Goal: Task Accomplishment & Management: Manage account settings

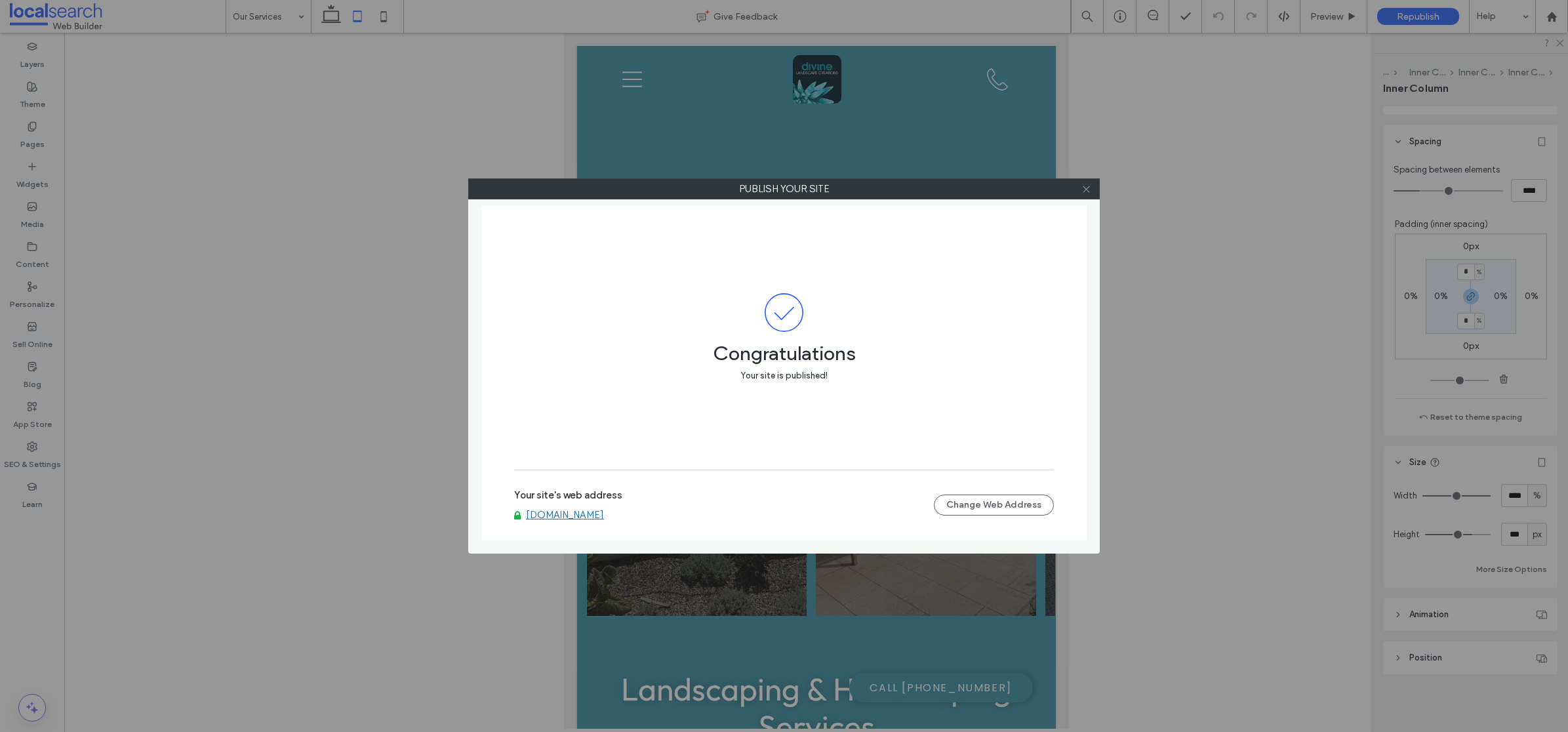
click at [1086, 196] on span at bounding box center [1086, 189] width 10 height 20
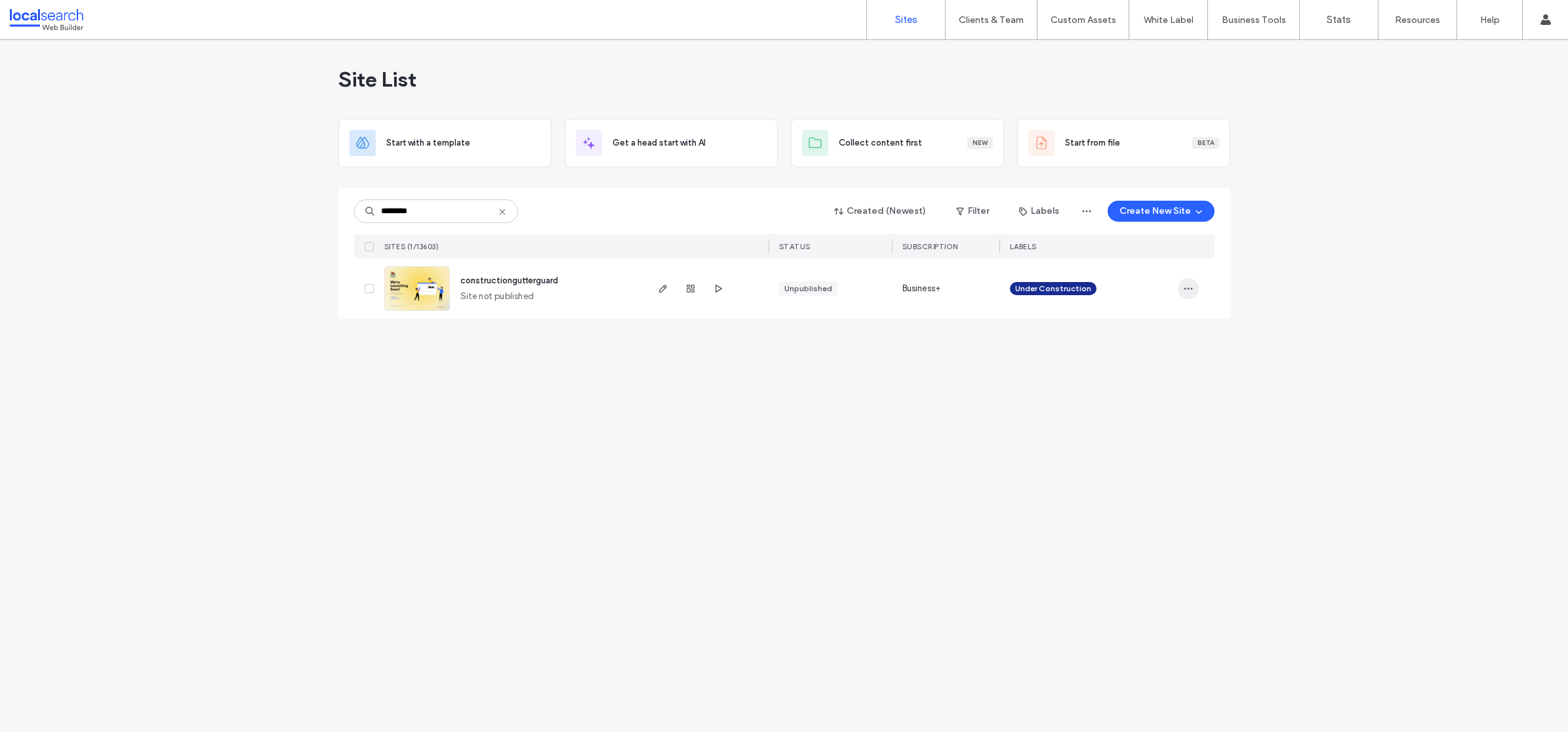
click at [1187, 281] on span "button" at bounding box center [1187, 288] width 21 height 21
click at [1129, 449] on span "Delete Site" at bounding box center [1128, 455] width 43 height 13
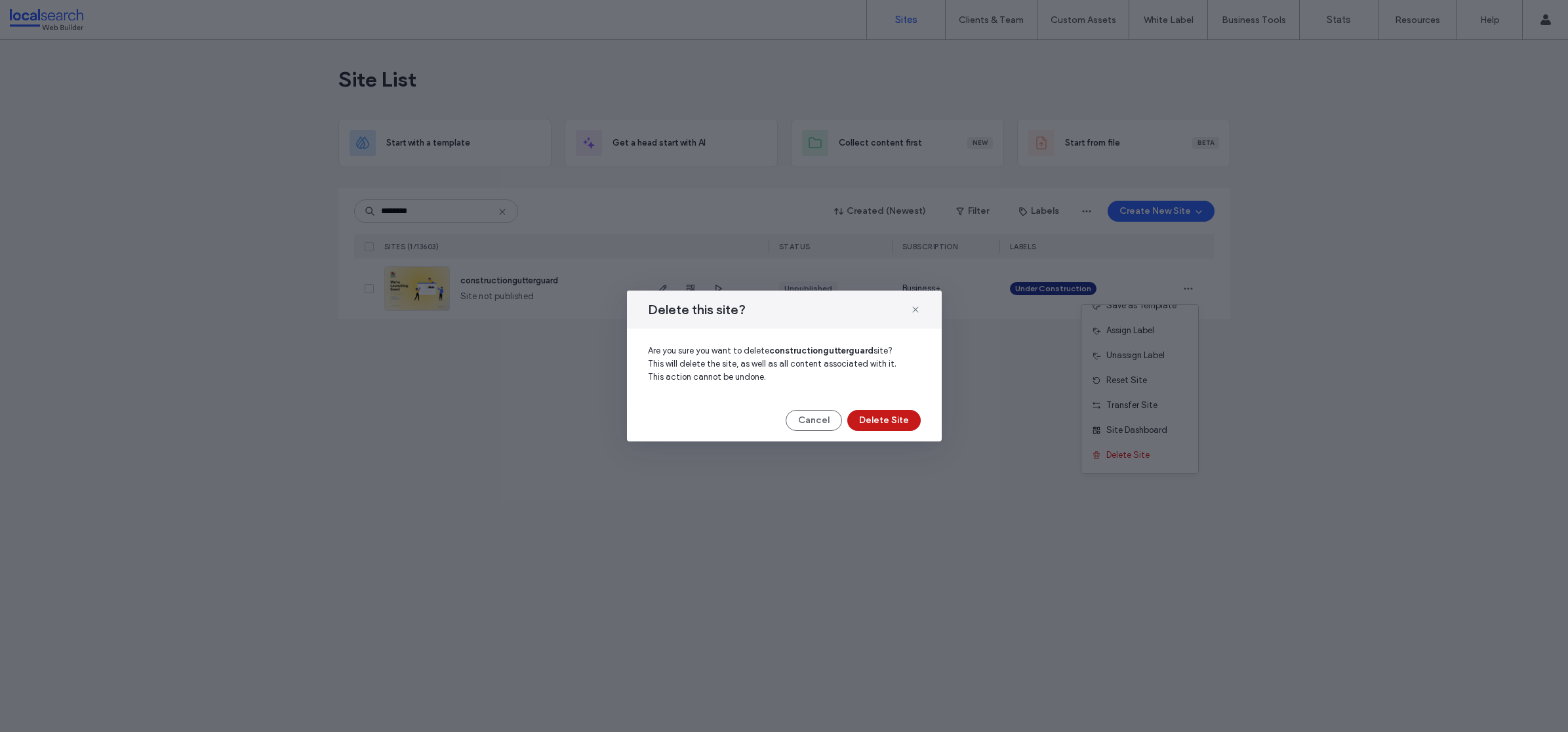
click at [901, 422] on button "Delete Site" at bounding box center [884, 419] width 74 height 21
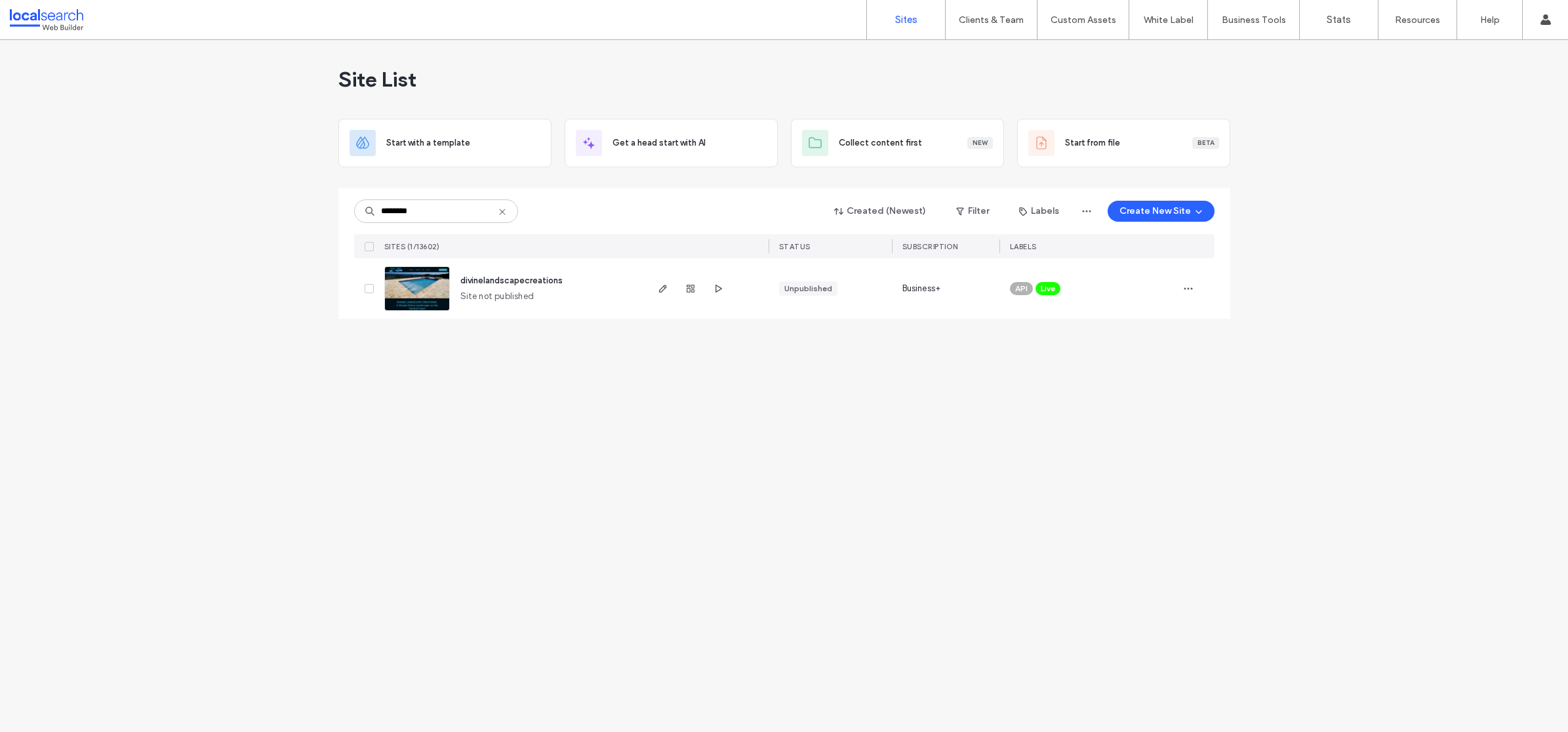
type input "********"
click at [1056, 289] on div "Live" at bounding box center [1048, 288] width 25 height 13
click at [1074, 280] on div "Live" at bounding box center [1061, 279] width 33 height 13
click at [1071, 279] on icon at bounding box center [1069, 279] width 6 height 6
click at [1191, 288] on use "button" at bounding box center [1187, 288] width 8 height 2
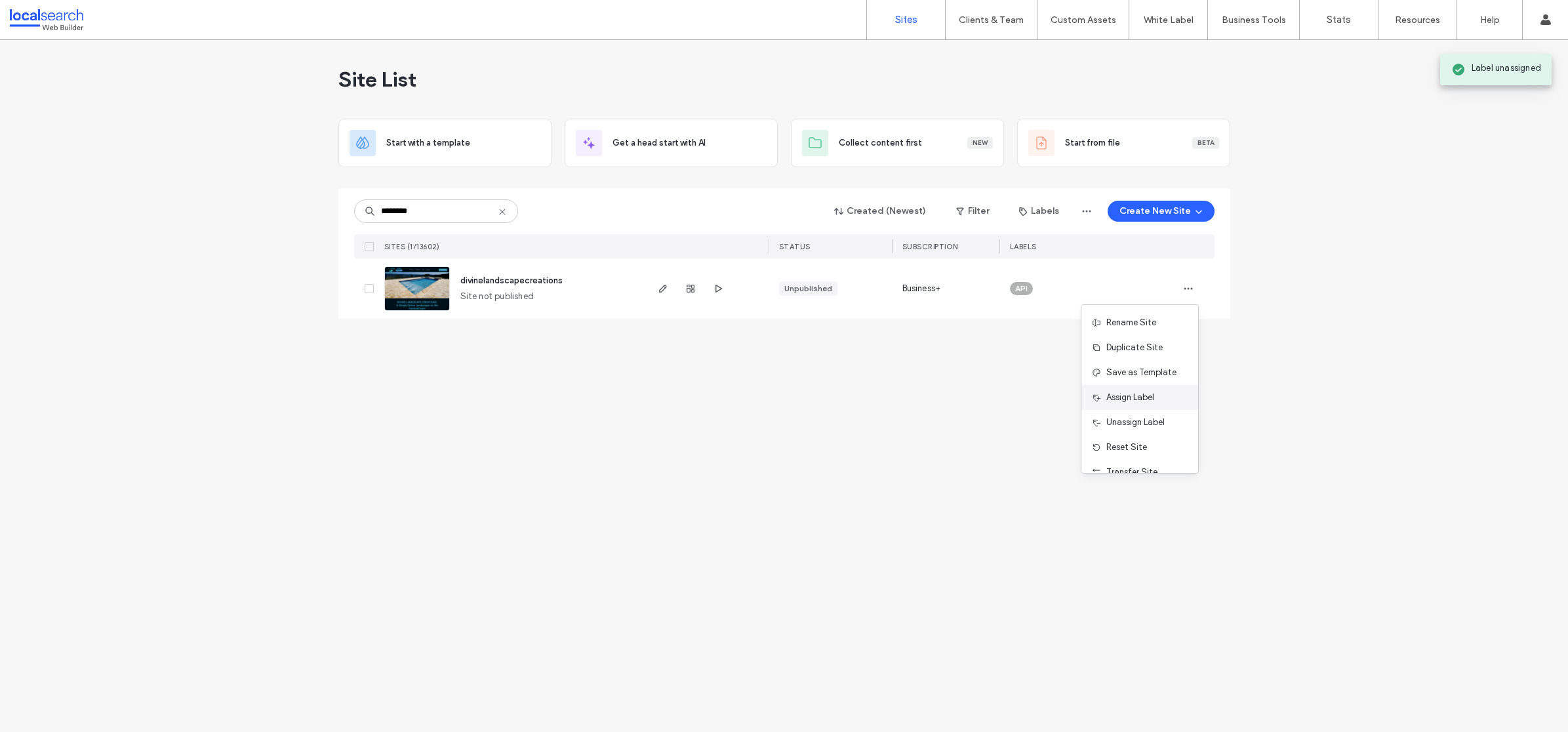
click at [1152, 402] on span "Assign Label" at bounding box center [1130, 397] width 48 height 13
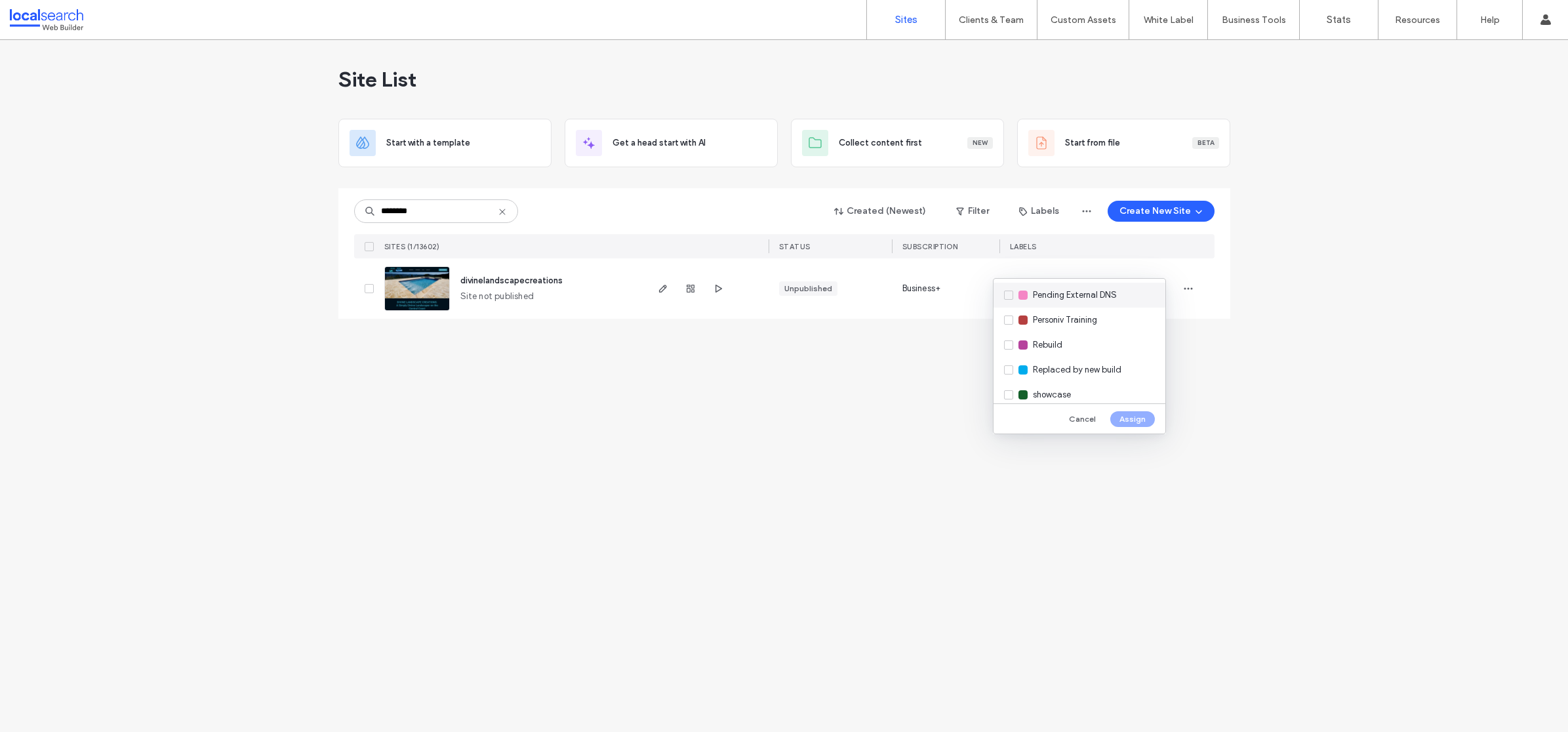
scroll to position [373, 0]
click at [1098, 352] on div "Replaced by new build" at bounding box center [1079, 347] width 172 height 25
click at [1141, 418] on button "Assign" at bounding box center [1133, 419] width 45 height 16
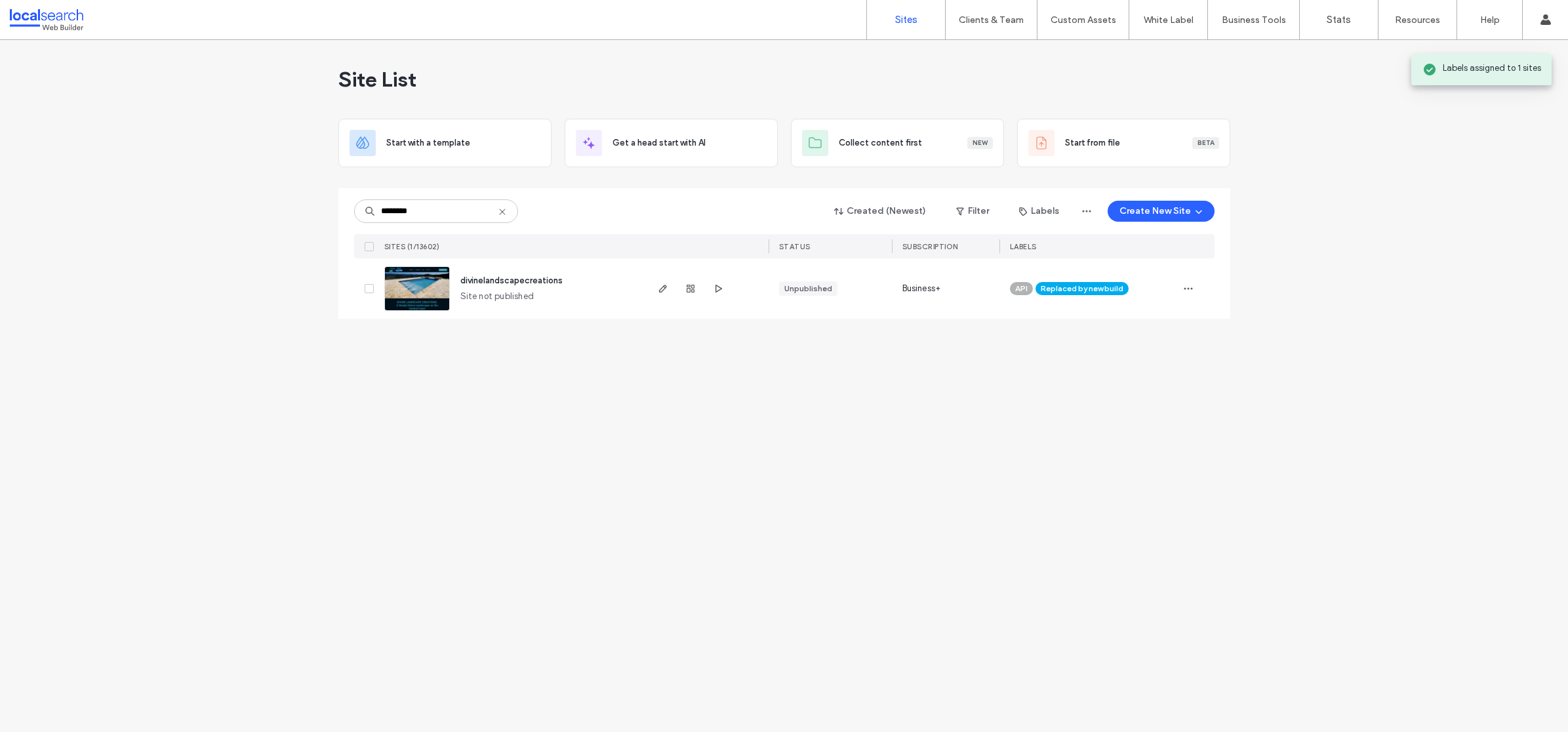
click at [641, 422] on div "Site List Start with a template Get a head start with AI Collect content first …" at bounding box center [784, 385] width 1568 height 691
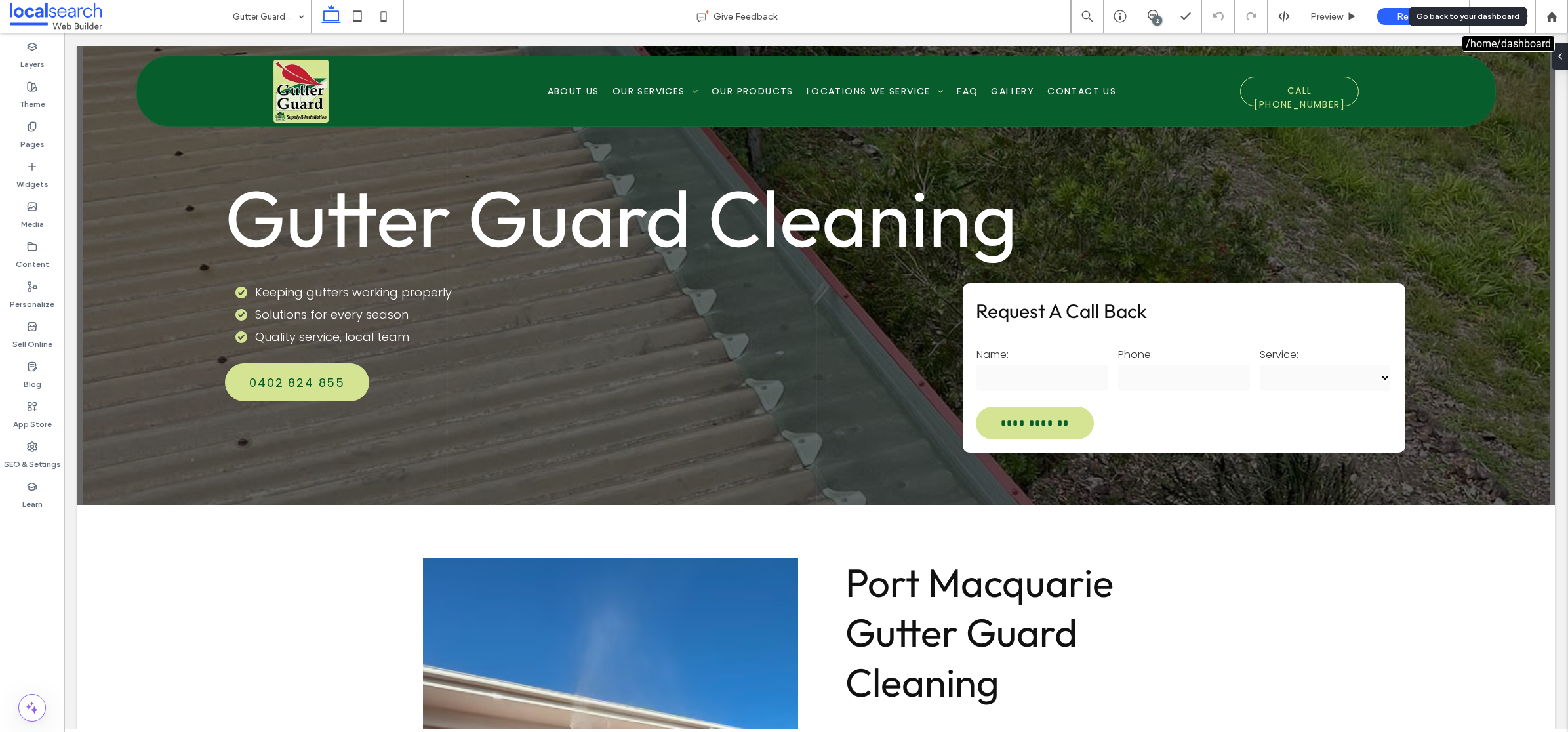
drag, startPoint x: 1561, startPoint y: 7, endPoint x: 1391, endPoint y: 17, distance: 170.3
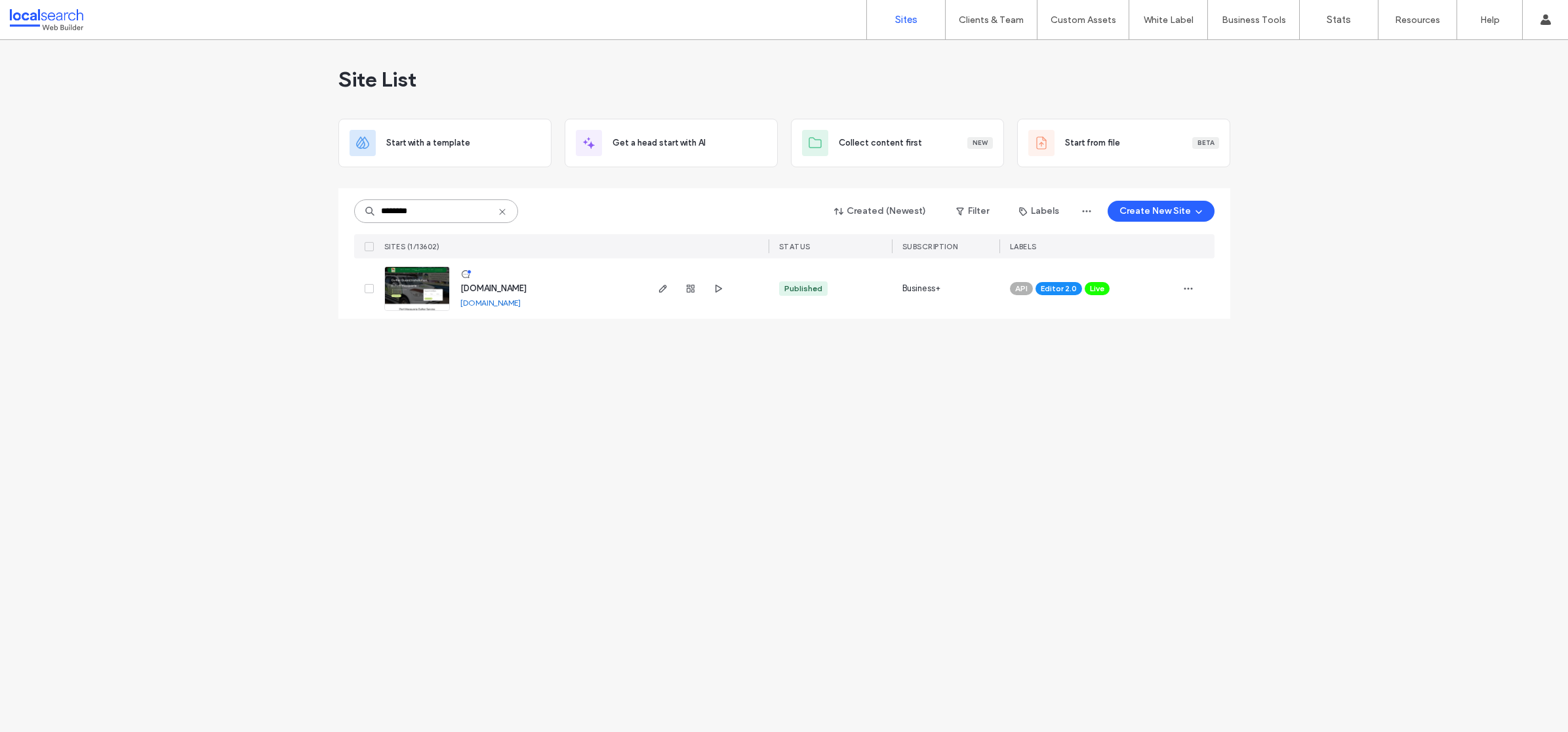
click at [396, 214] on input "********" at bounding box center [436, 211] width 164 height 23
click at [396, 213] on input "********" at bounding box center [436, 211] width 164 height 23
paste input
click at [1191, 290] on icon "button" at bounding box center [1188, 288] width 11 height 11
click at [1166, 382] on div "Assign Label" at bounding box center [1139, 372] width 117 height 25
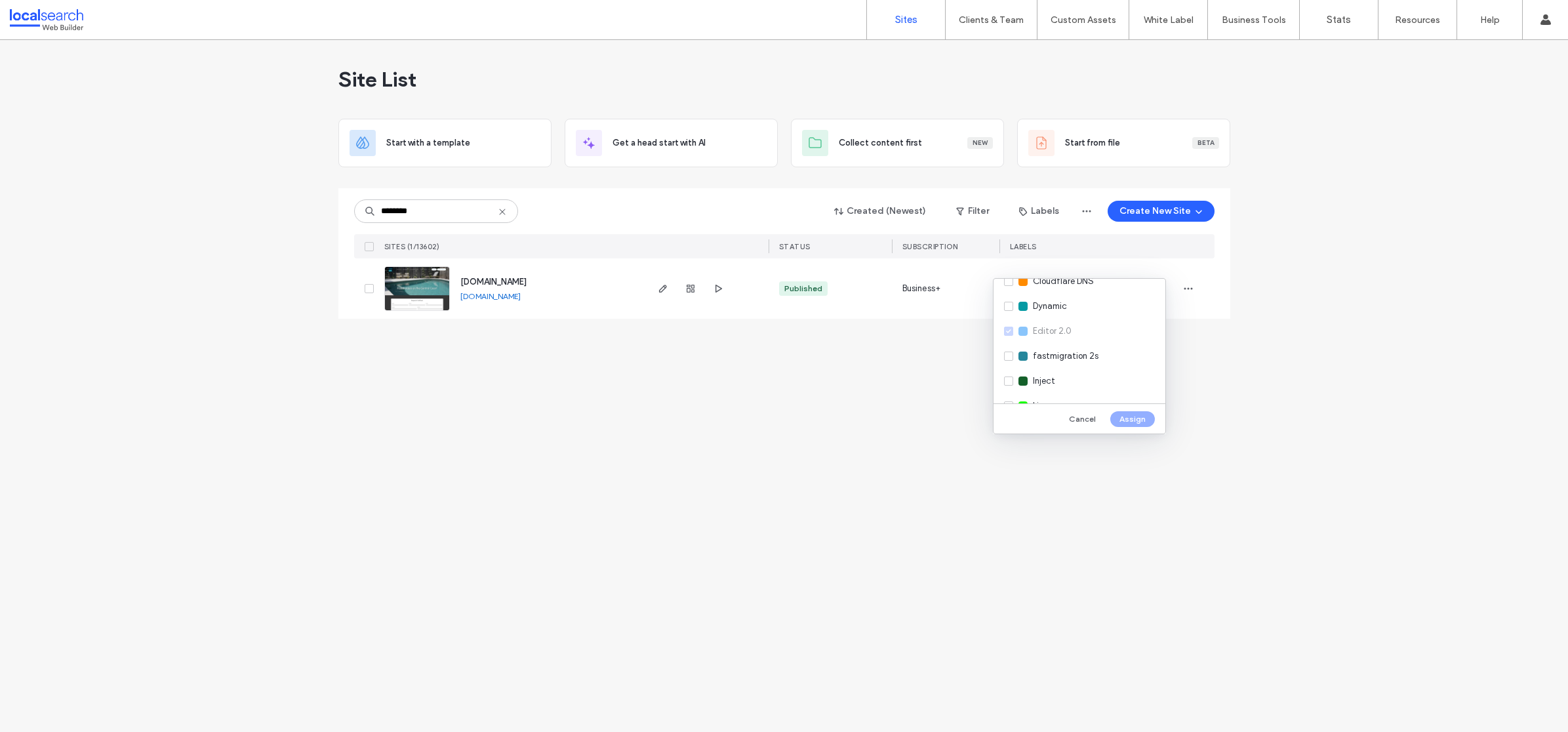
scroll to position [231, 0]
click at [1055, 313] on div "Live" at bounding box center [1079, 314] width 172 height 25
click at [1143, 416] on button "Assign" at bounding box center [1133, 419] width 45 height 16
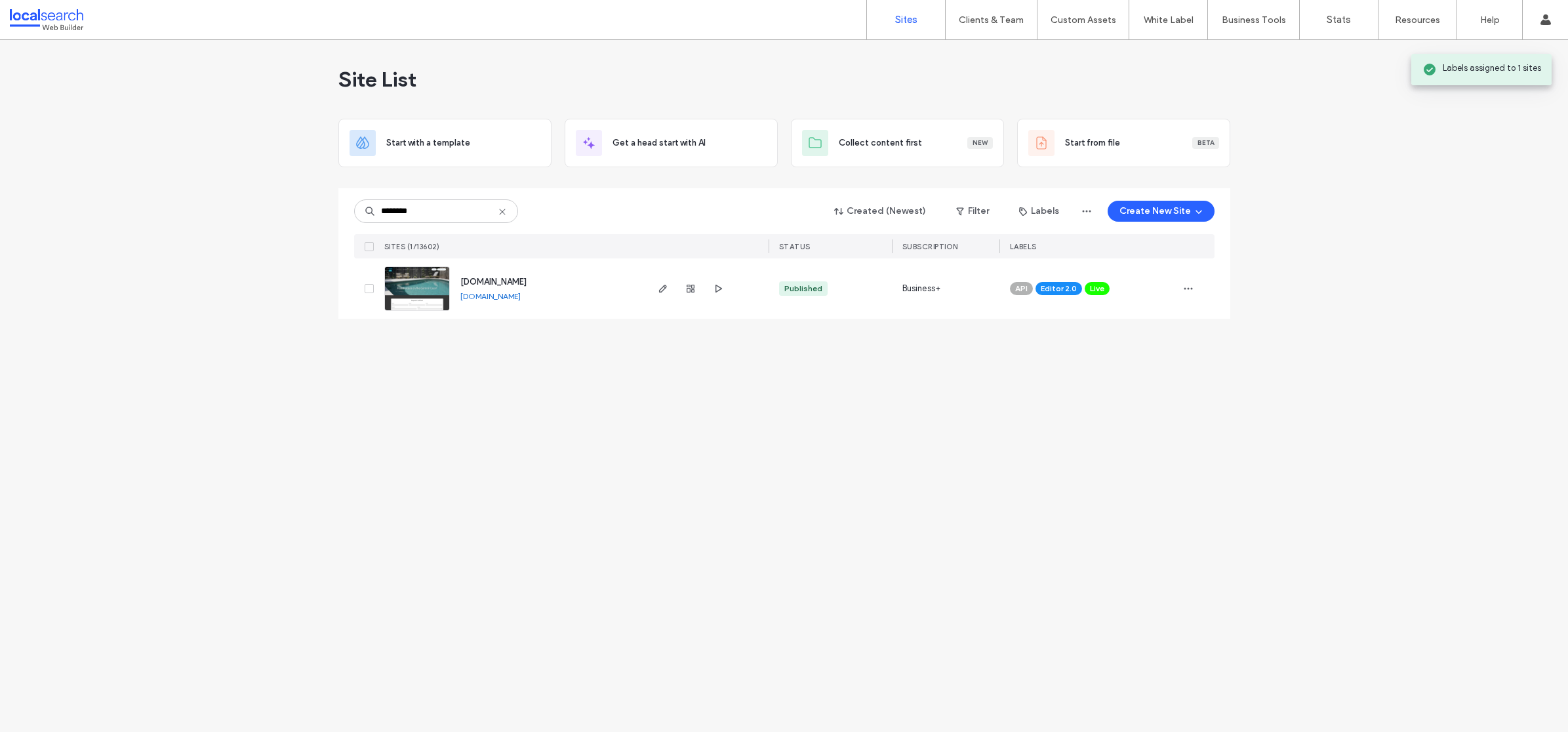
click at [517, 479] on div "Site List Start with a template Get a head start with AI Collect content first …" at bounding box center [784, 385] width 1568 height 691
drag, startPoint x: 462, startPoint y: 216, endPoint x: 314, endPoint y: 215, distance: 148.0
click at [314, 215] on div "Site List Start with a template Get a head start with AI Collect content first …" at bounding box center [784, 385] width 1568 height 691
paste input "**********"
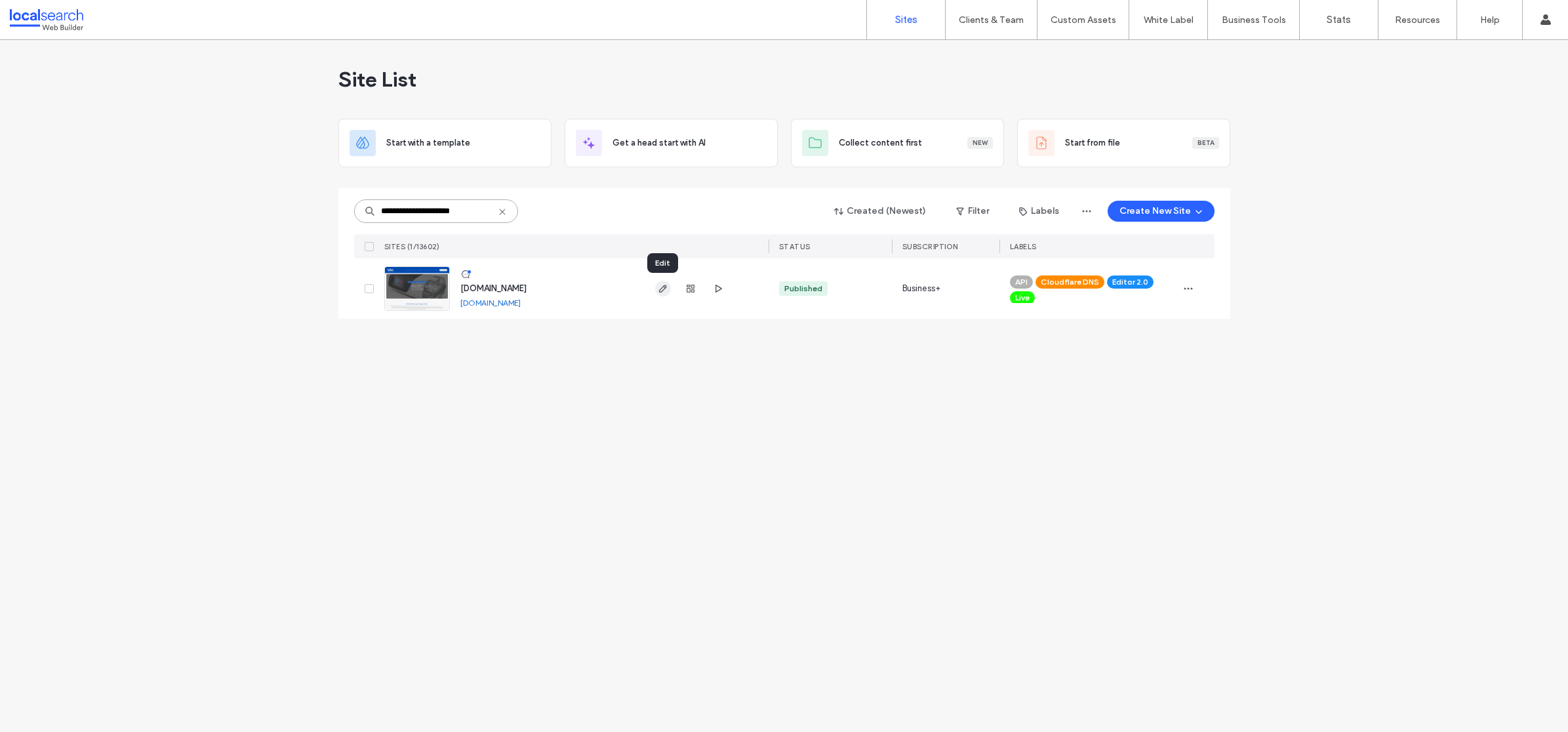
type input "**********"
click at [661, 293] on icon "button" at bounding box center [663, 288] width 11 height 11
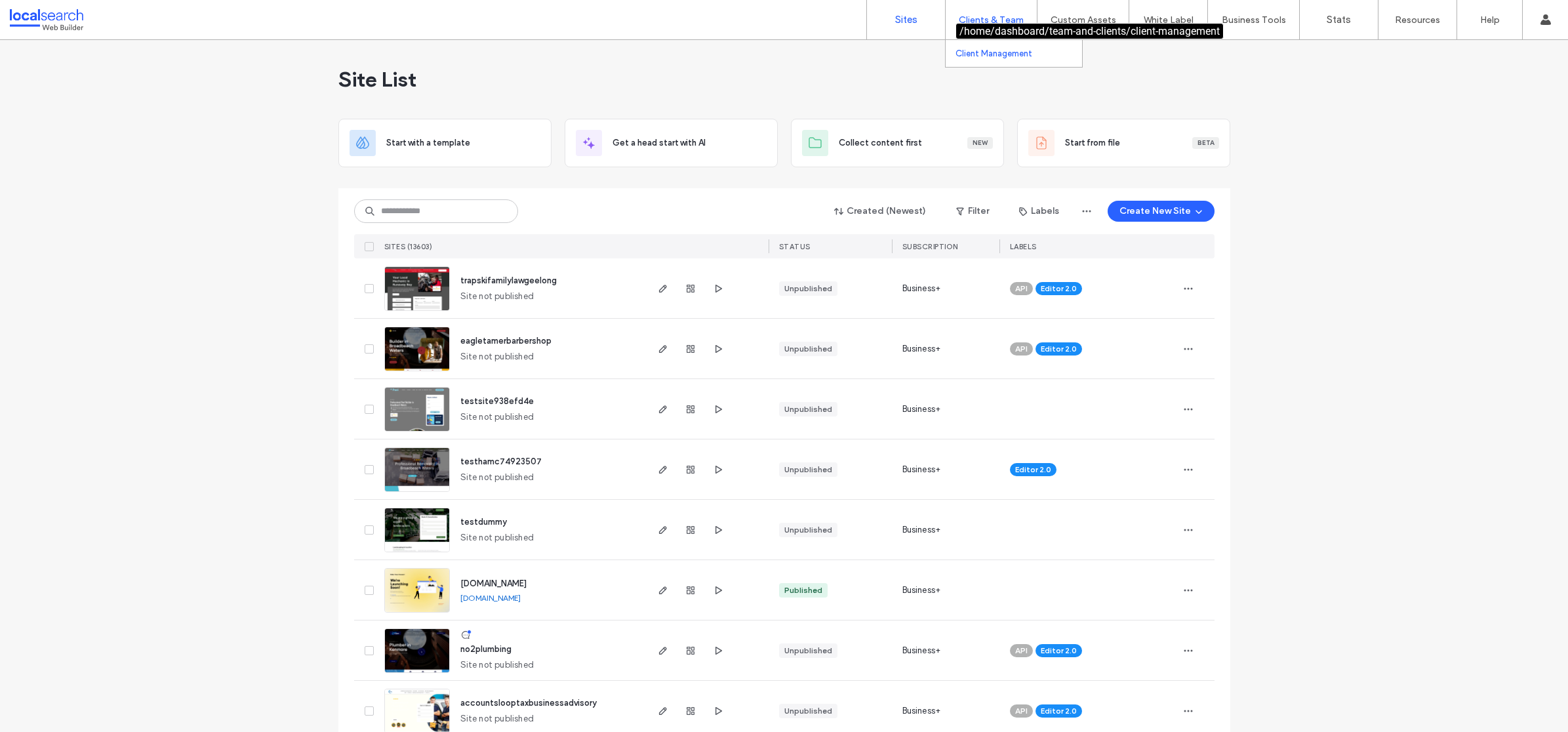
drag, startPoint x: 0, startPoint y: 0, endPoint x: 997, endPoint y: 53, distance: 998.4
click at [997, 53] on label "Client Management" at bounding box center [993, 54] width 77 height 10
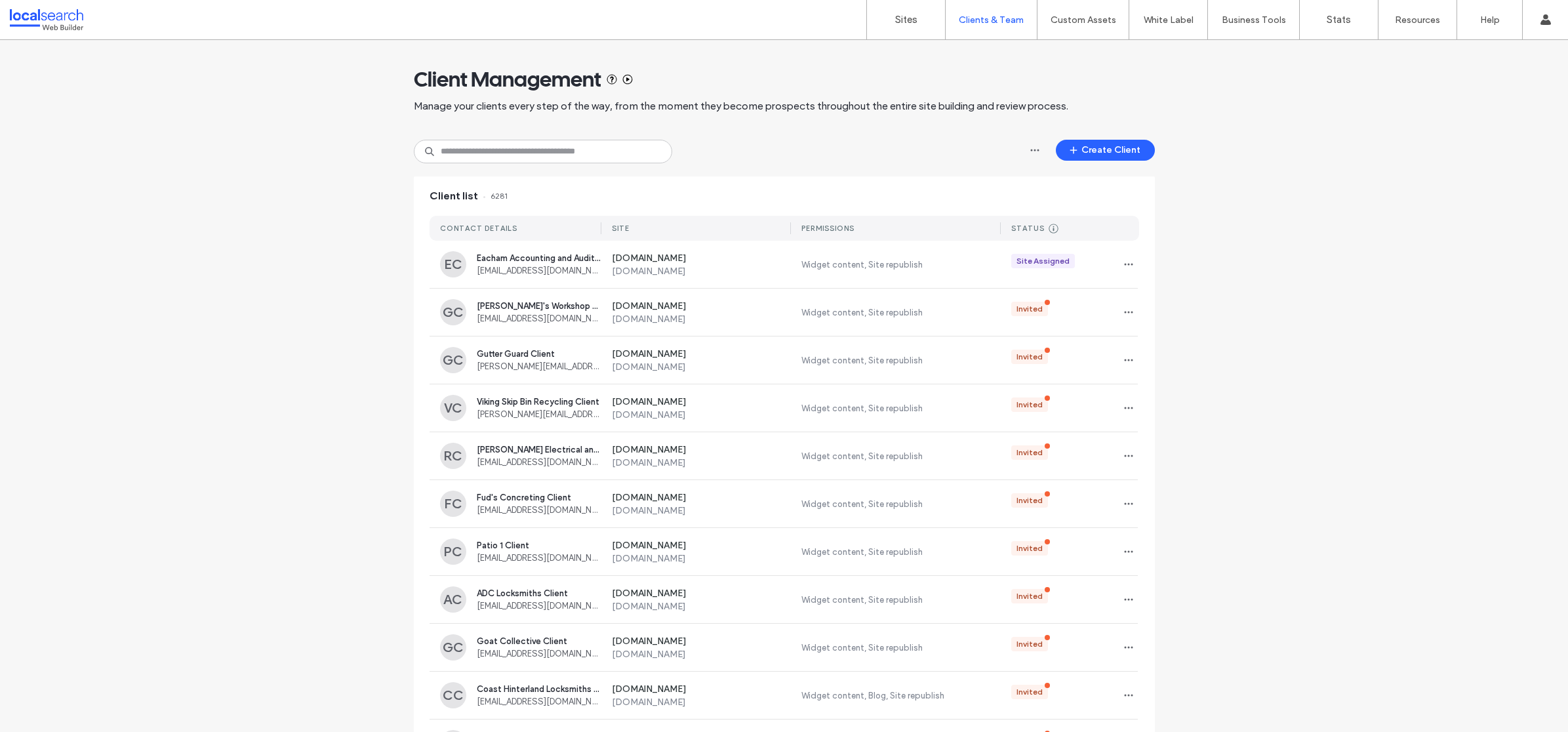
click at [544, 138] on div "Client Management Manage your clients every step of the way, from the moment th…" at bounding box center [784, 90] width 741 height 99
click at [546, 148] on input at bounding box center [543, 151] width 259 height 23
paste input "**********"
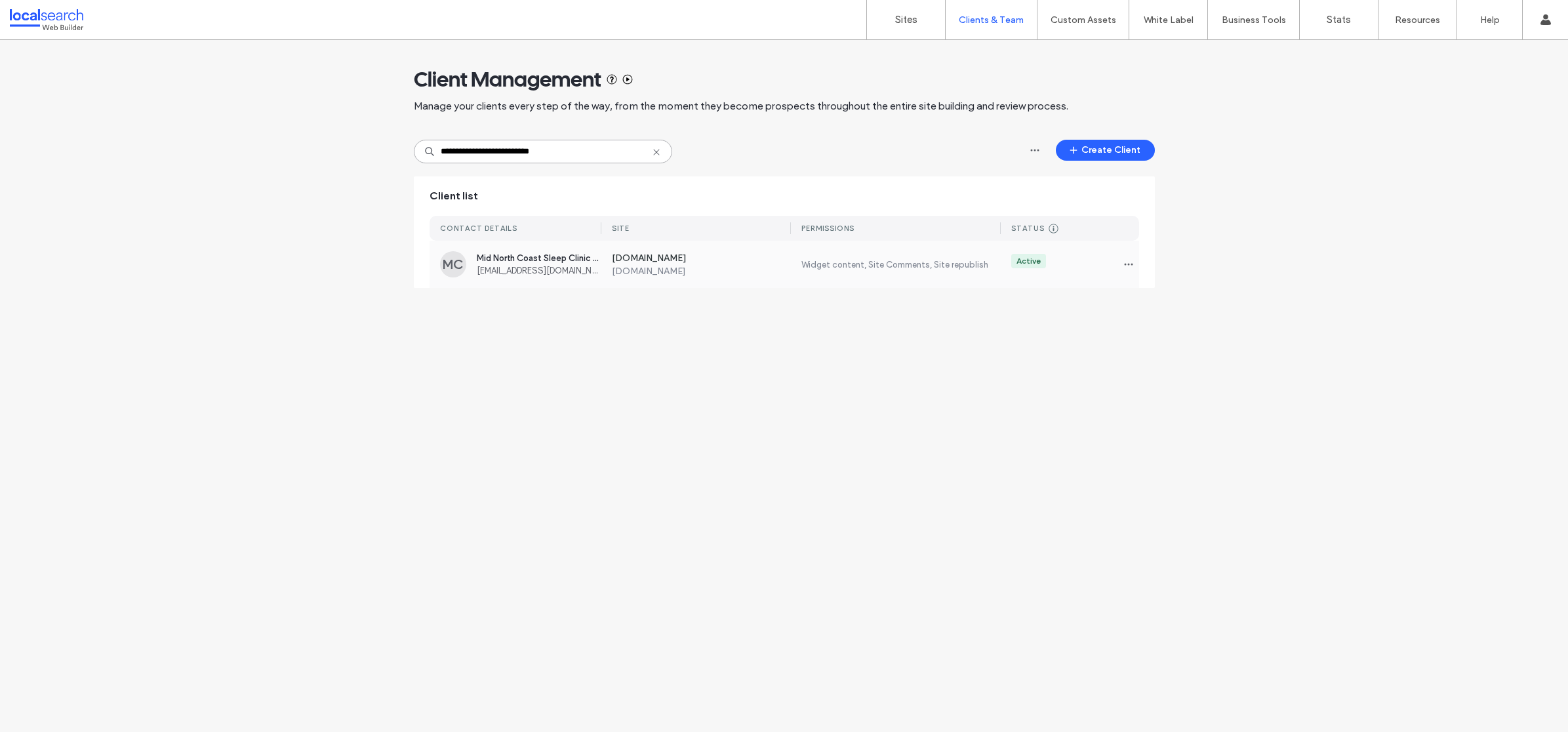
type input "**********"
click at [696, 270] on label "www.mncsleepclinic.com.au" at bounding box center [701, 270] width 180 height 11
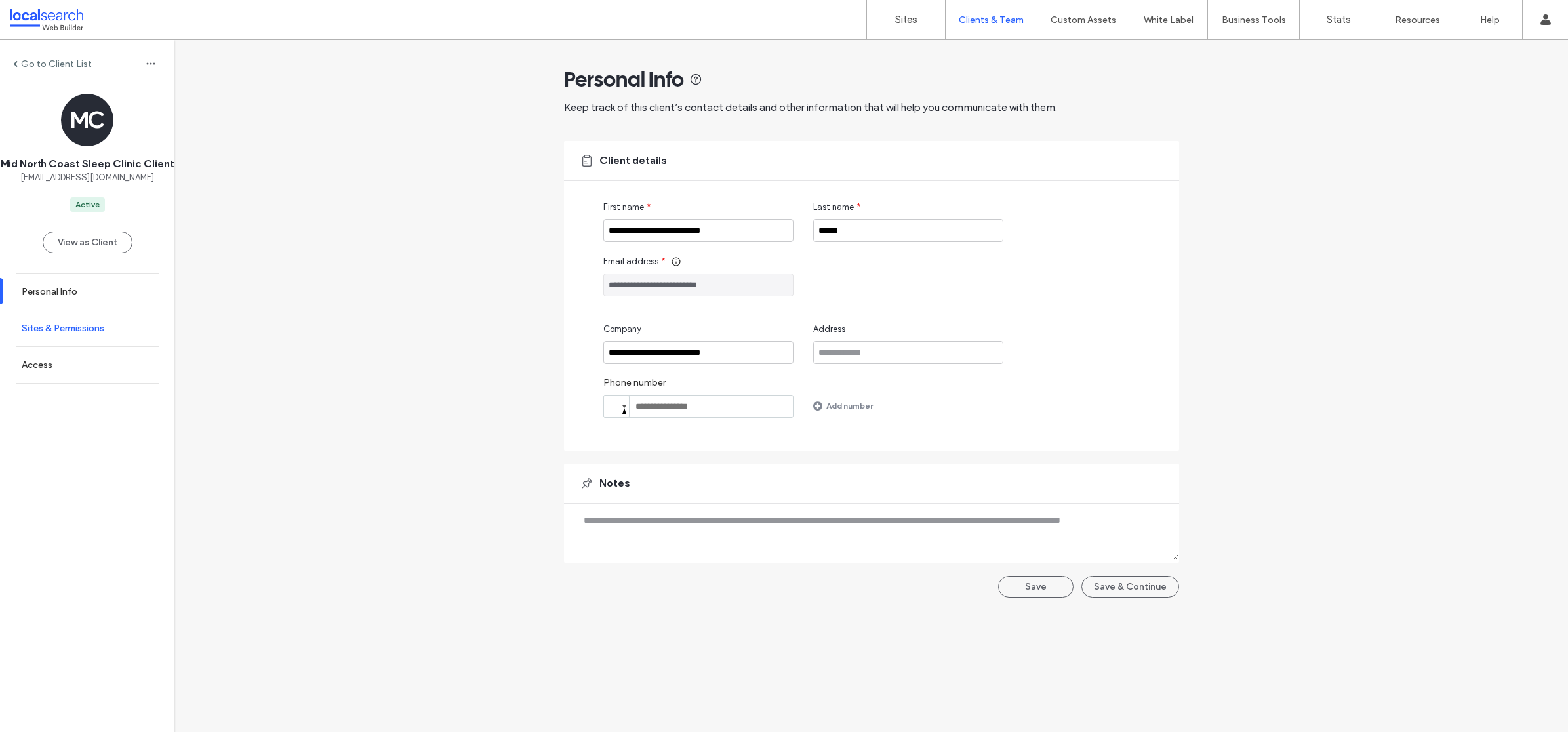
click at [64, 334] on label "Sites & Permissions" at bounding box center [63, 327] width 83 height 11
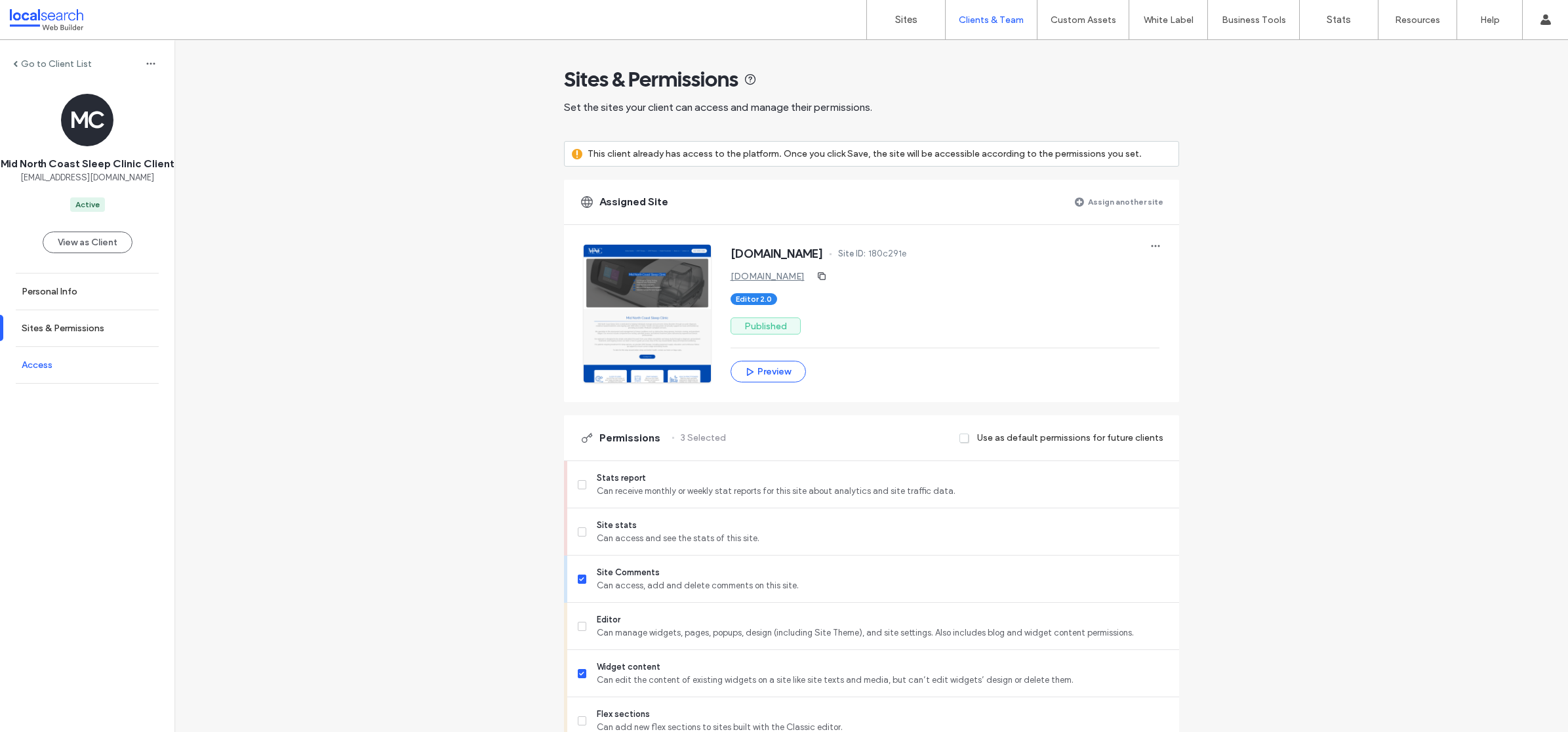
click at [67, 383] on link "Access" at bounding box center [87, 364] width 174 height 36
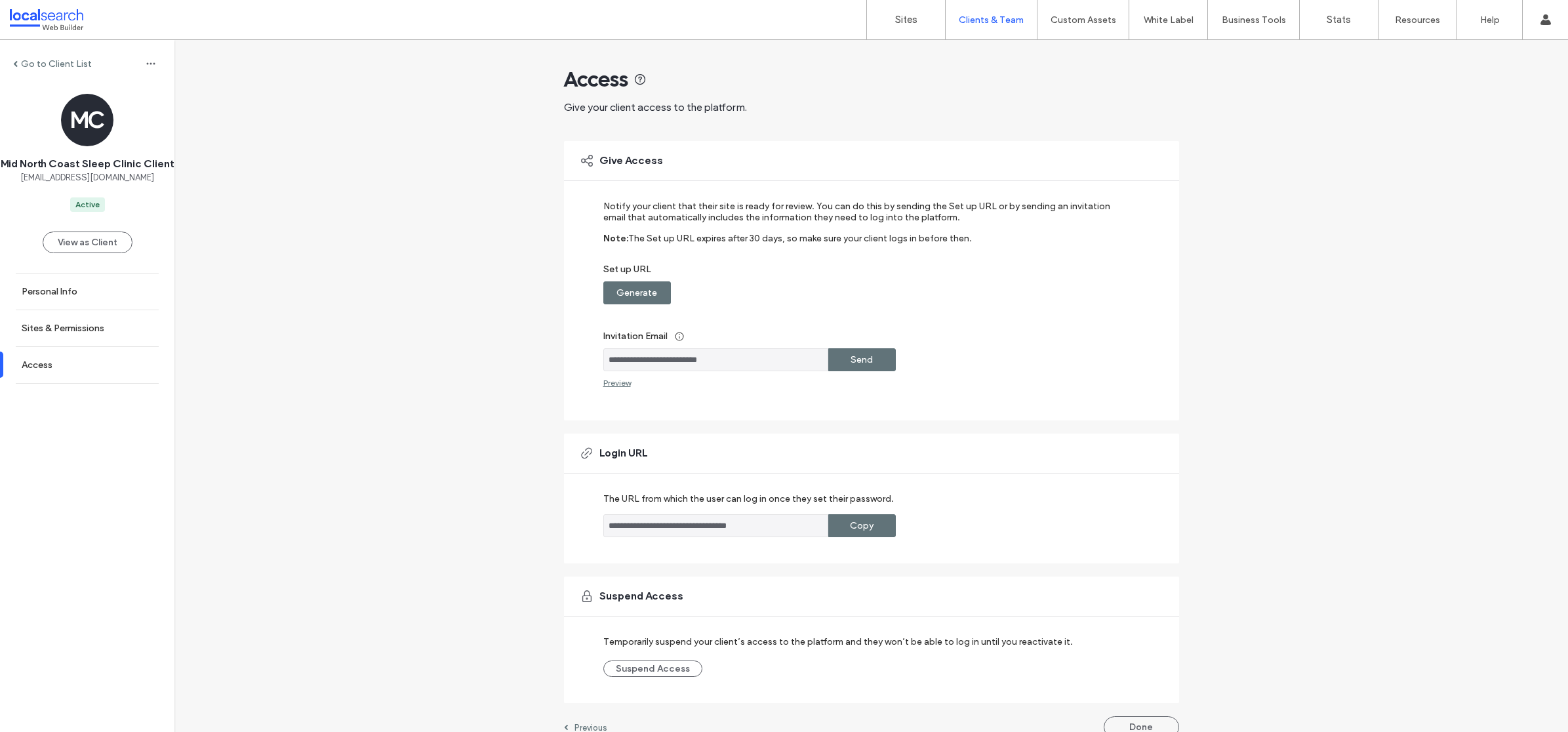
click at [641, 293] on label "Generate" at bounding box center [636, 292] width 41 height 24
drag, startPoint x: 757, startPoint y: 363, endPoint x: 551, endPoint y: 362, distance: 206.0
click at [551, 362] on div "**********" at bounding box center [871, 395] width 1393 height 710
click at [864, 293] on label "Copy" at bounding box center [862, 292] width 23 height 24
drag, startPoint x: 741, startPoint y: 360, endPoint x: 529, endPoint y: 355, distance: 212.1
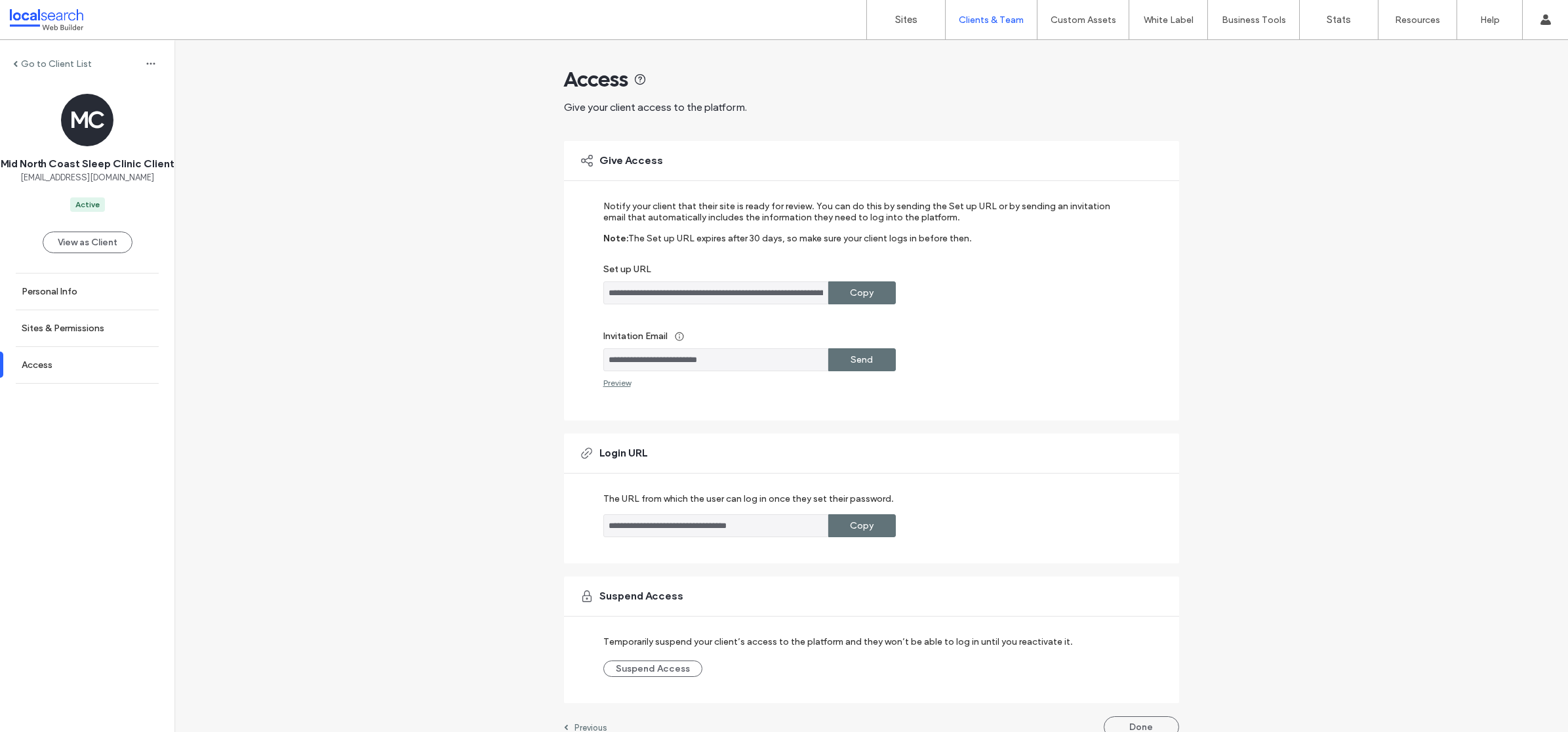
click at [529, 355] on div "**********" at bounding box center [871, 395] width 1393 height 710
click at [48, 7] on div "Sites Clients & Team Client Management Custom Assets Custom Templates Custom Se…" at bounding box center [784, 20] width 1568 height 40
click at [61, 27] on div at bounding box center [85, 19] width 149 height 21
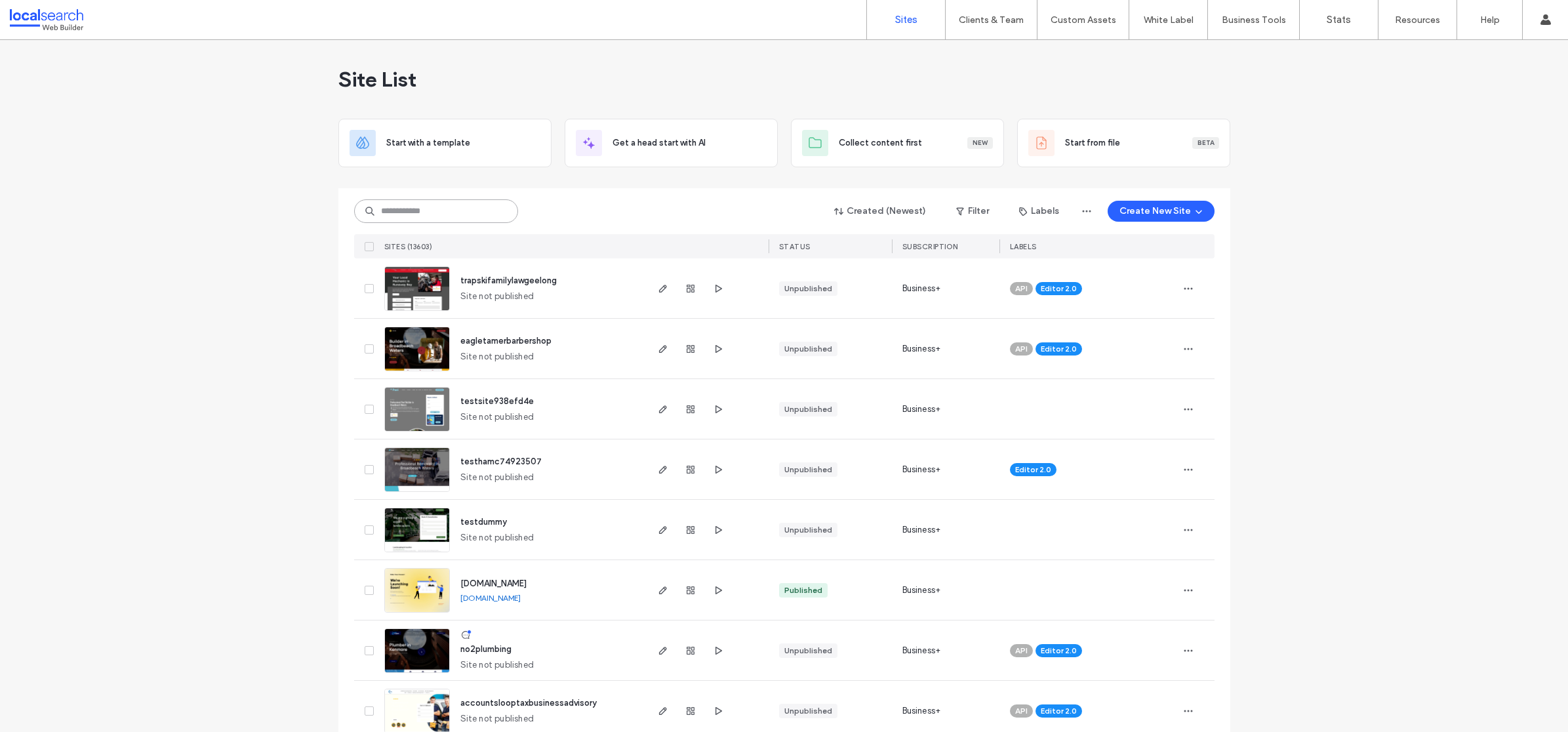
click at [397, 216] on input at bounding box center [436, 211] width 164 height 23
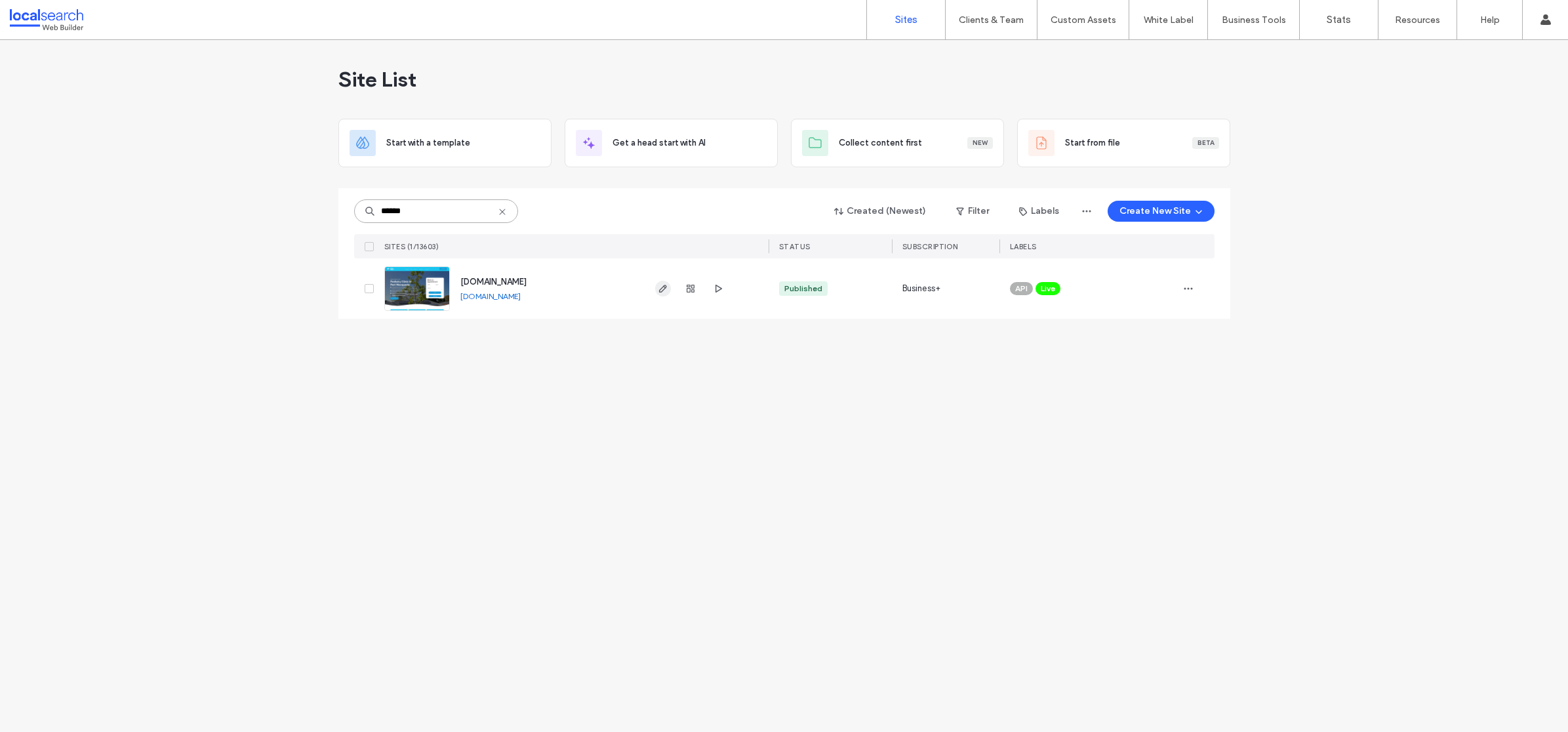
type input "******"
click at [664, 289] on icon "button" at bounding box center [663, 288] width 11 height 11
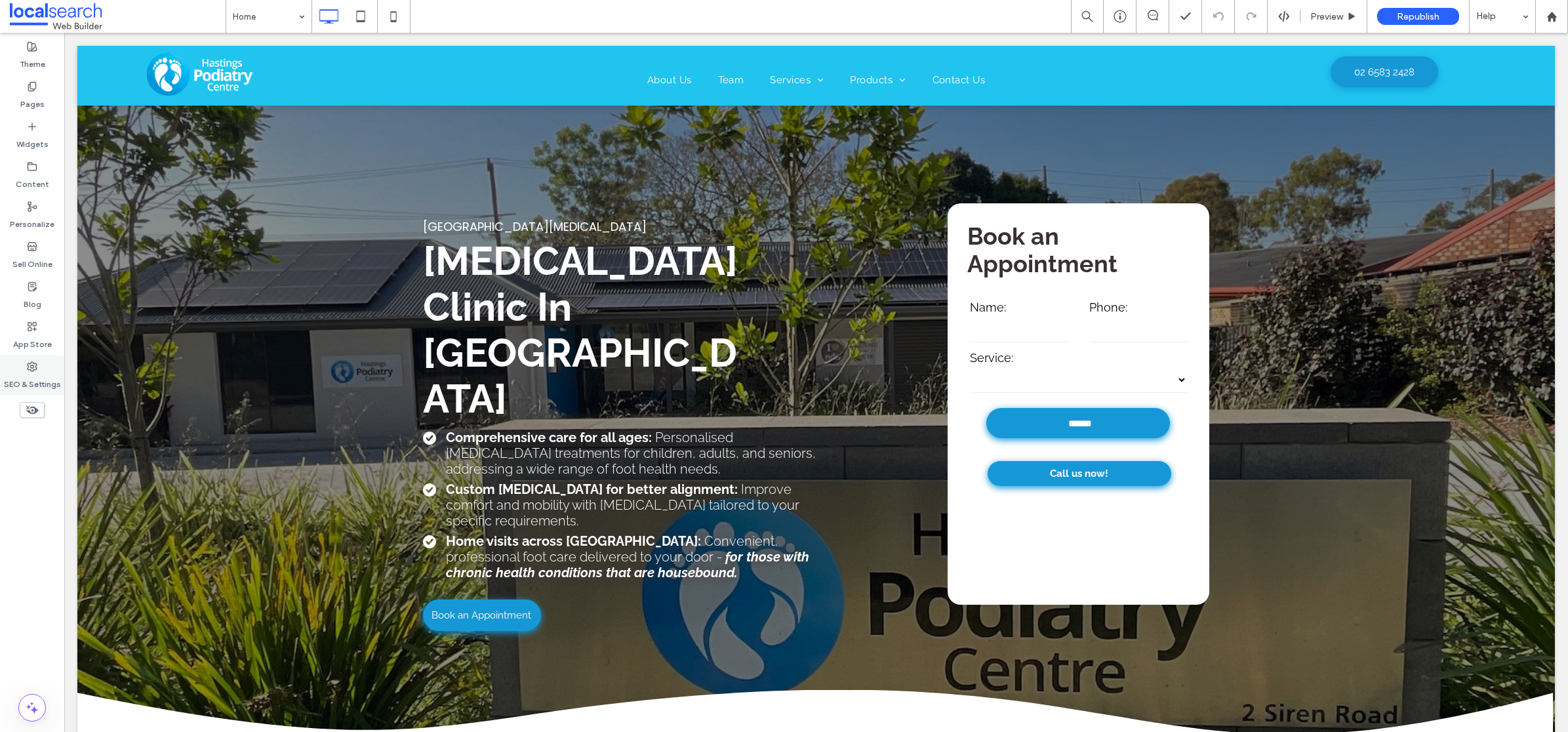
click at [19, 373] on label "SEO & Settings" at bounding box center [32, 381] width 57 height 18
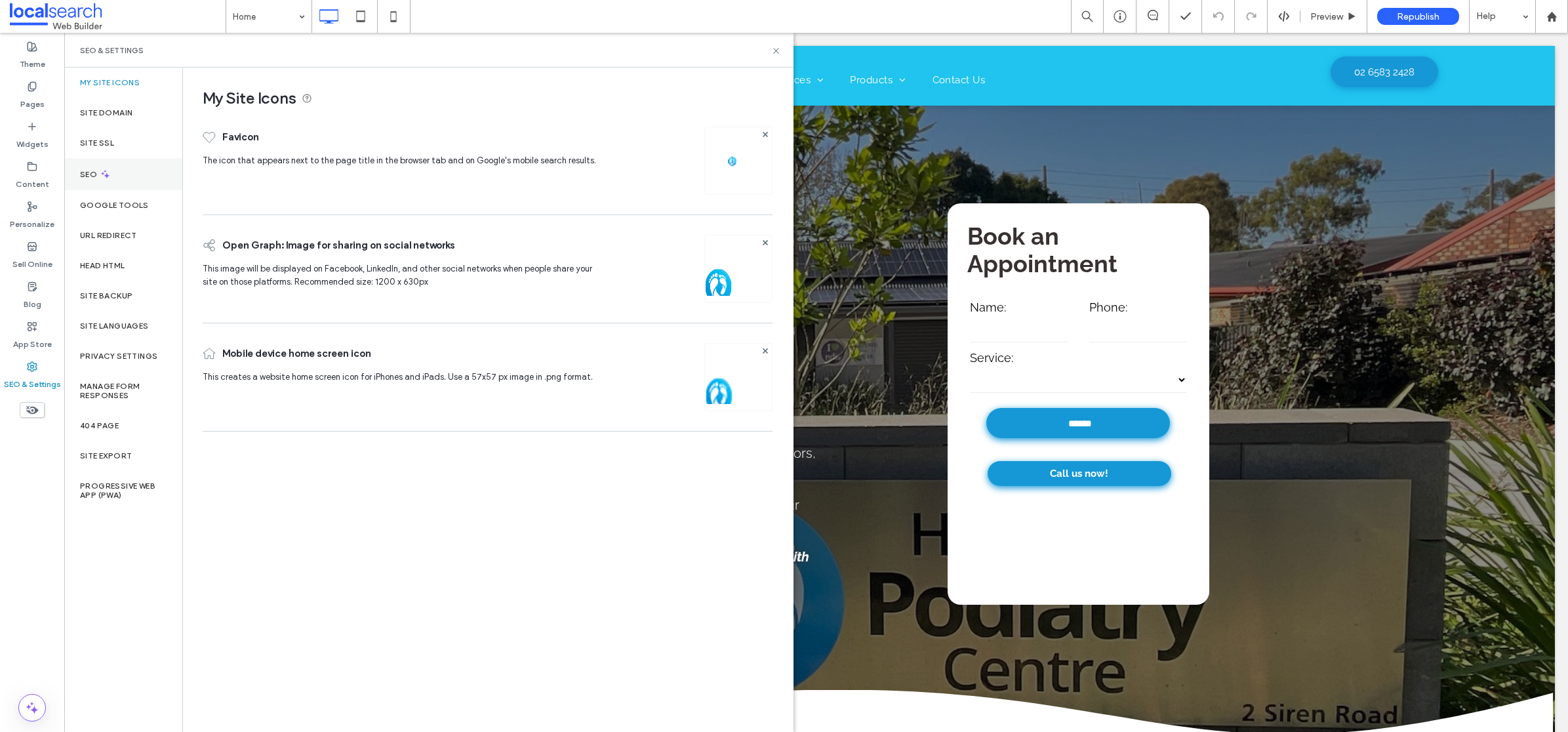
click at [131, 179] on div "SEO" at bounding box center [123, 174] width 118 height 32
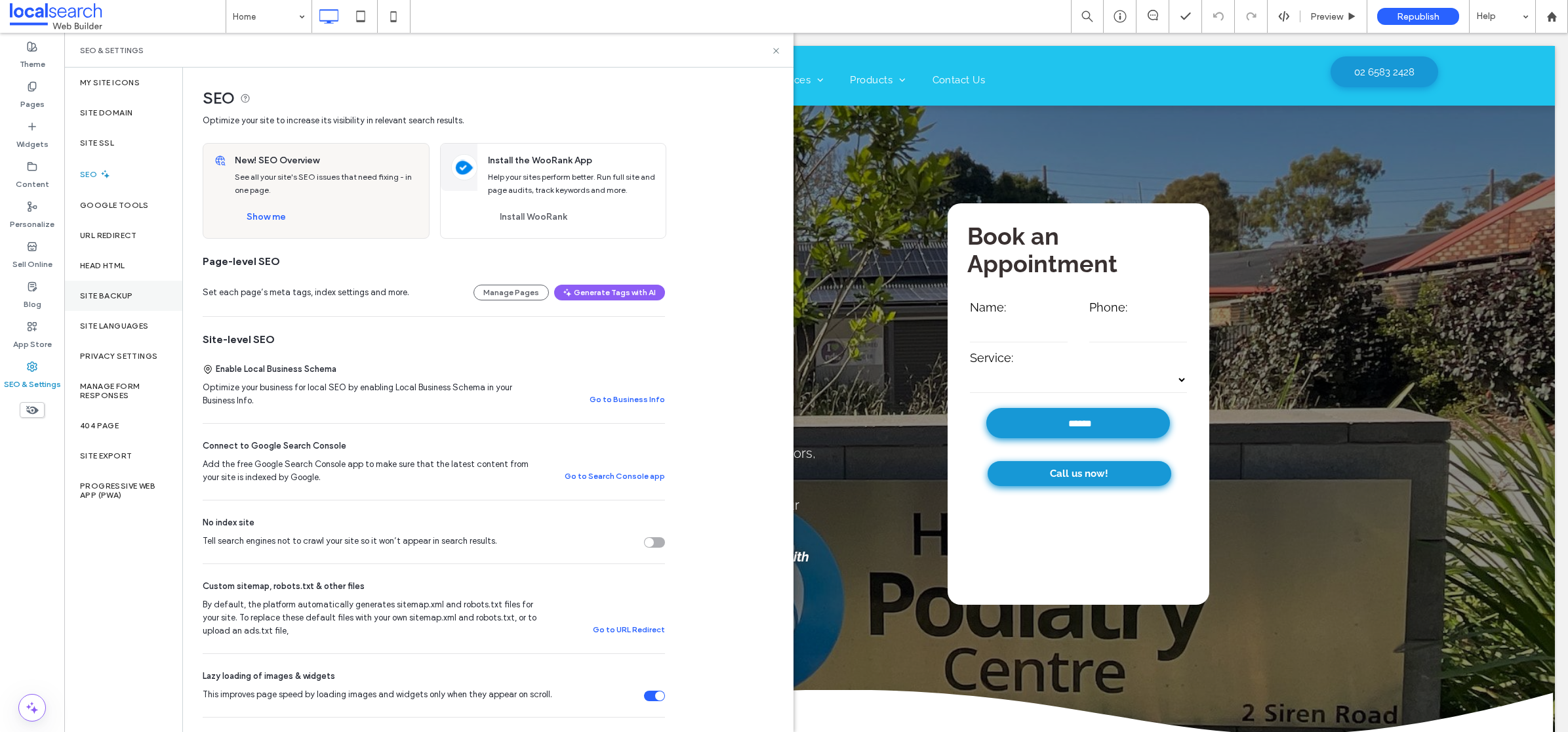
click at [97, 296] on label "Site Backup" at bounding box center [105, 295] width 52 height 9
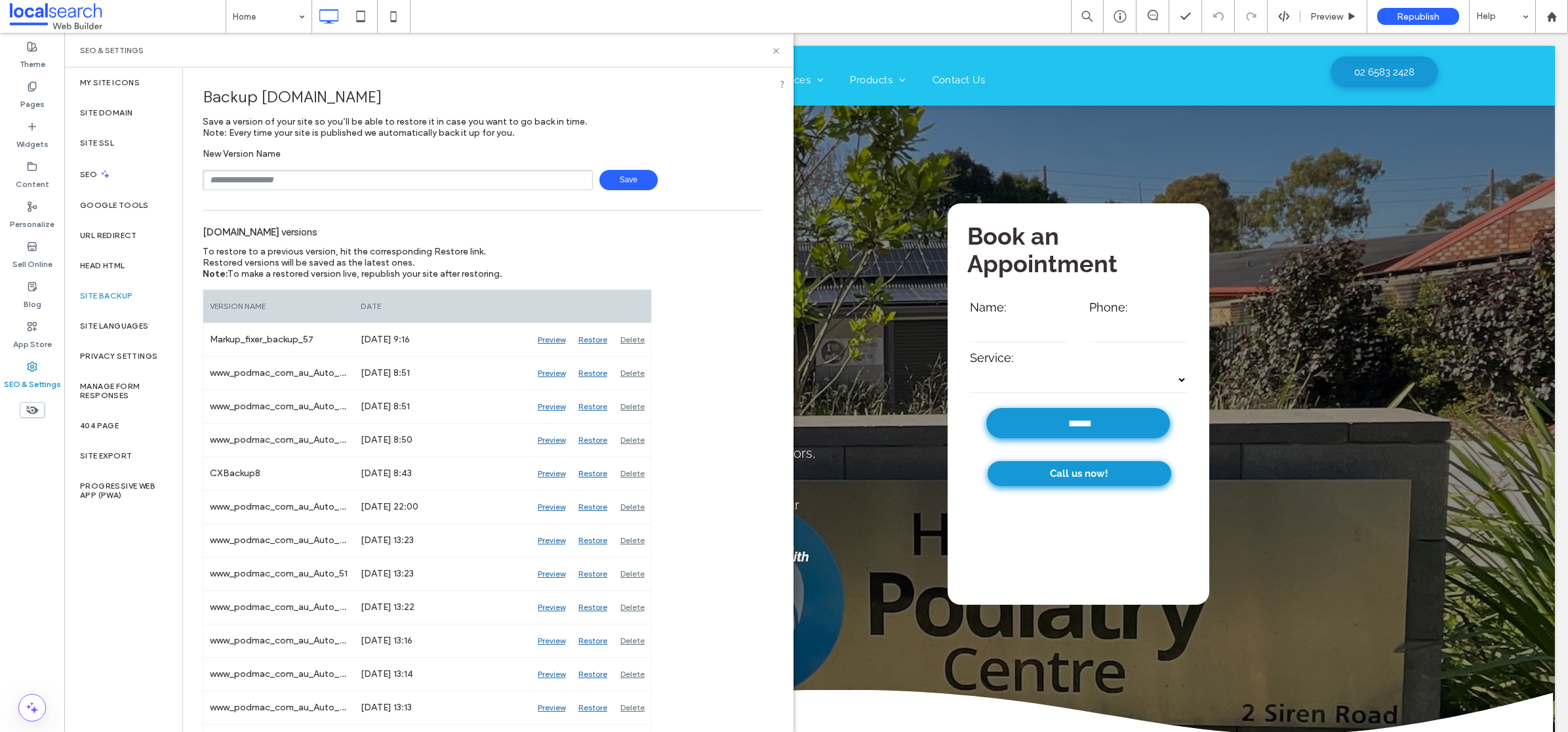
click at [99, 600] on div "My Site Icons Site Domain Site SSL SEO Google Tools URL Redirect Head HTML Site…" at bounding box center [123, 399] width 118 height 664
click at [90, 180] on div "SEO" at bounding box center [123, 174] width 118 height 32
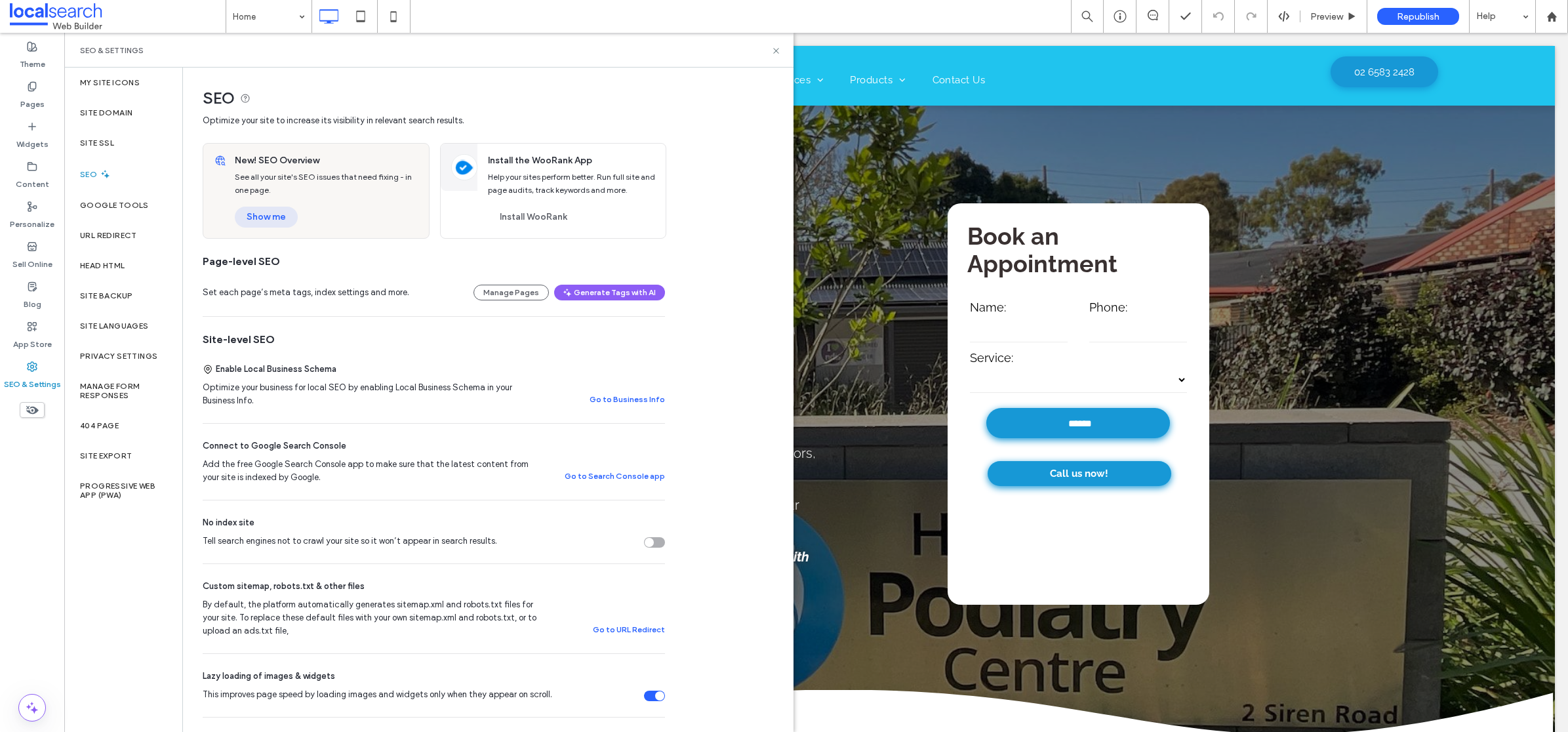
click at [268, 217] on button "Show me" at bounding box center [266, 216] width 63 height 21
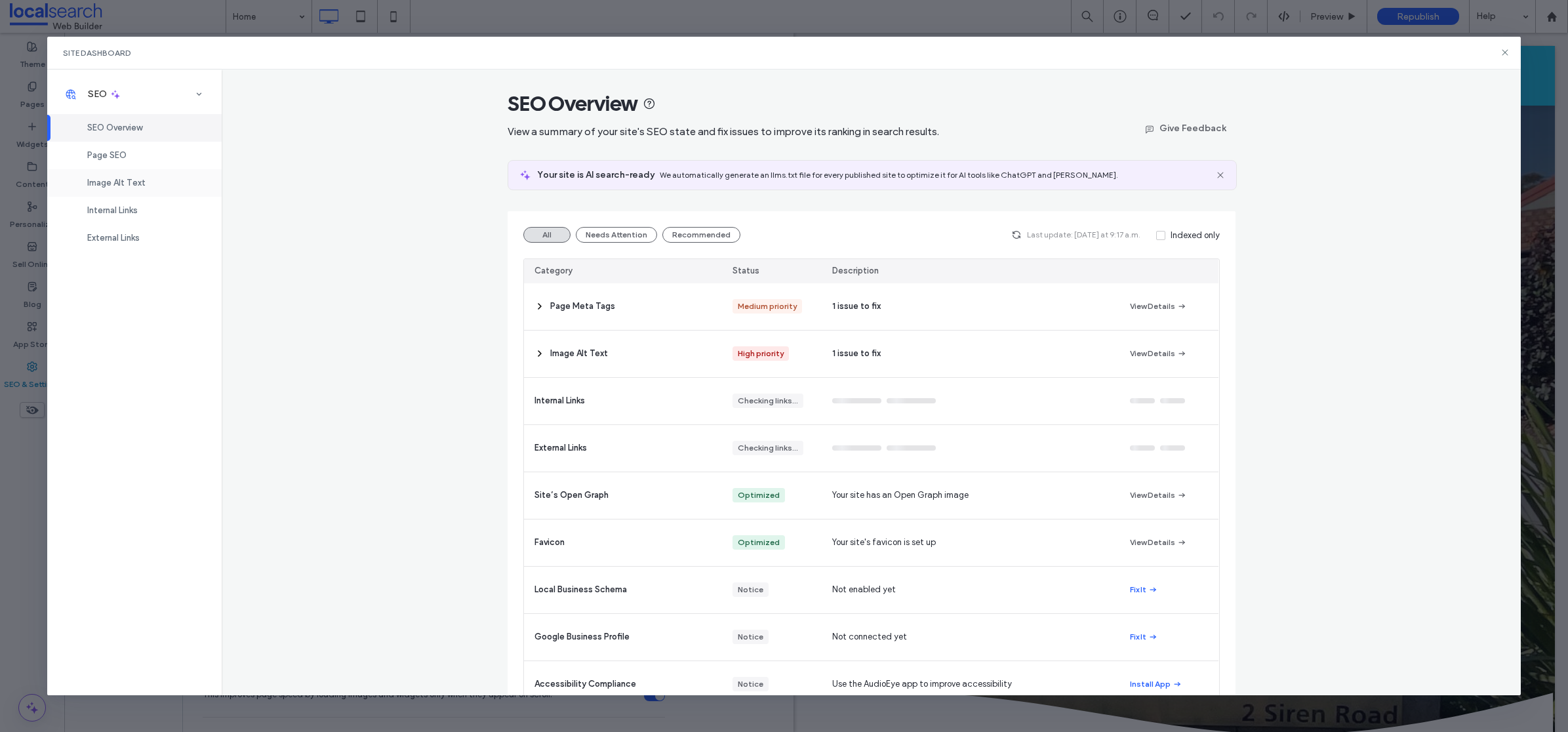
click at [143, 182] on span "Image Alt Text" at bounding box center [116, 182] width 58 height 10
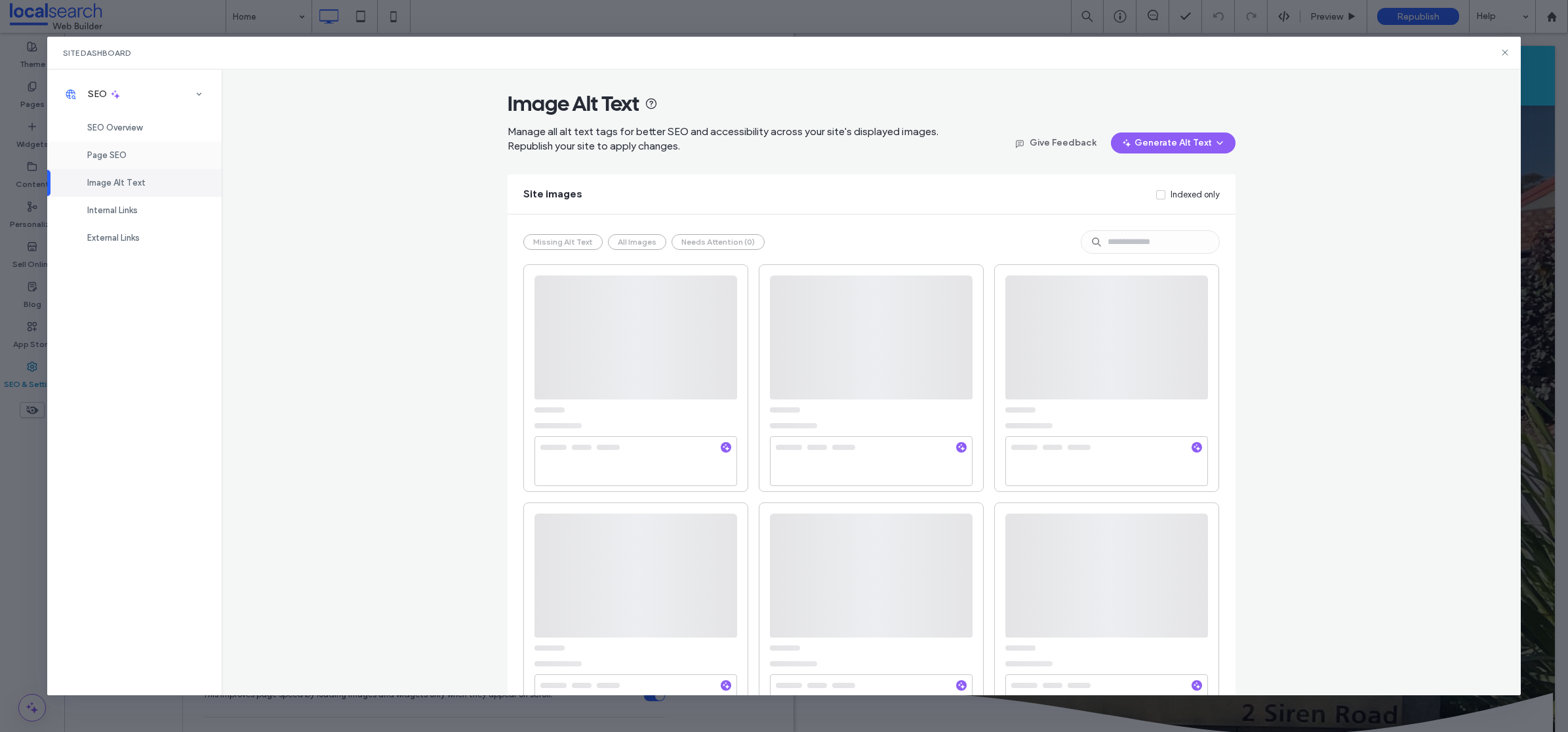
click at [140, 153] on div "Page SEO" at bounding box center [134, 155] width 174 height 27
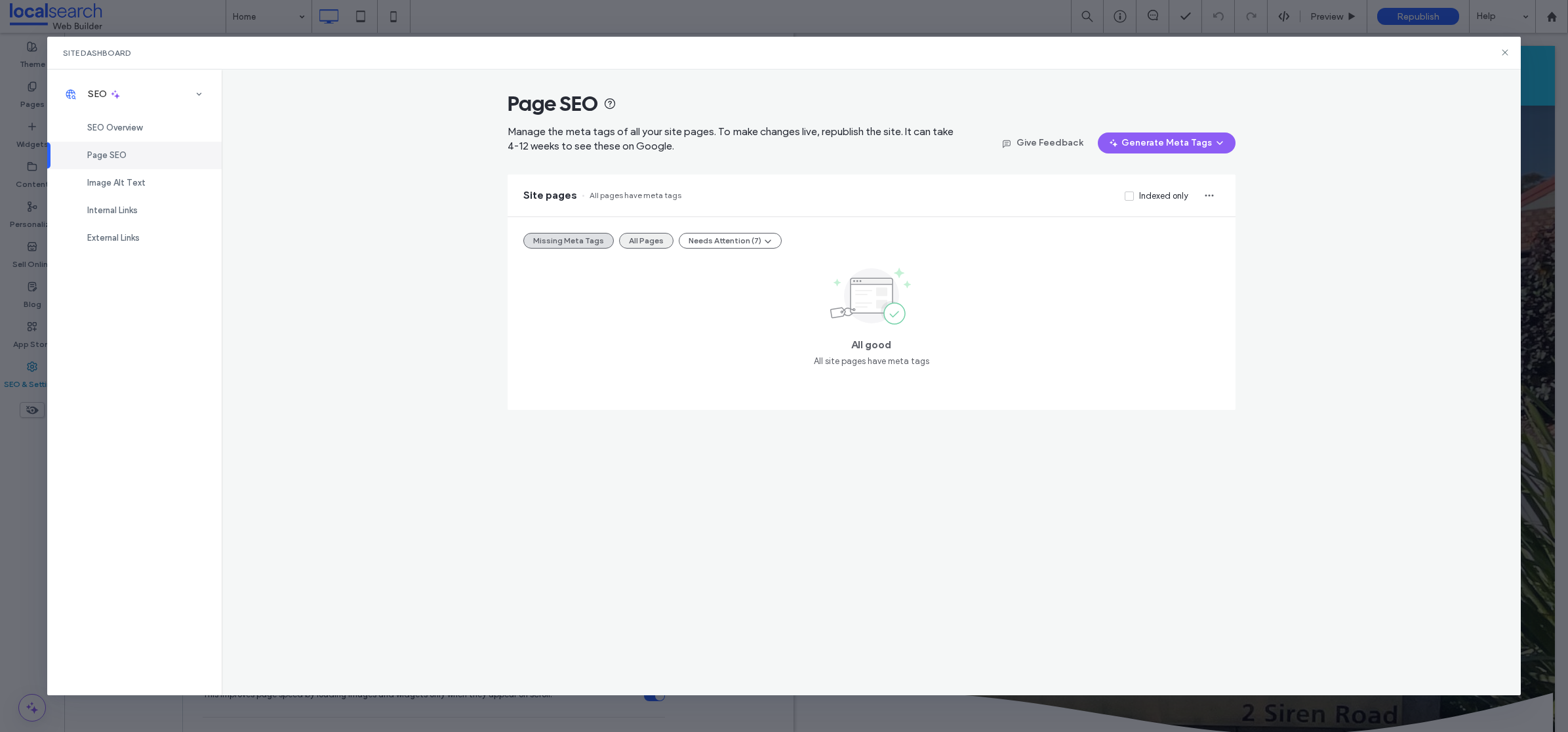
click at [657, 234] on button "All Pages" at bounding box center [647, 240] width 55 height 16
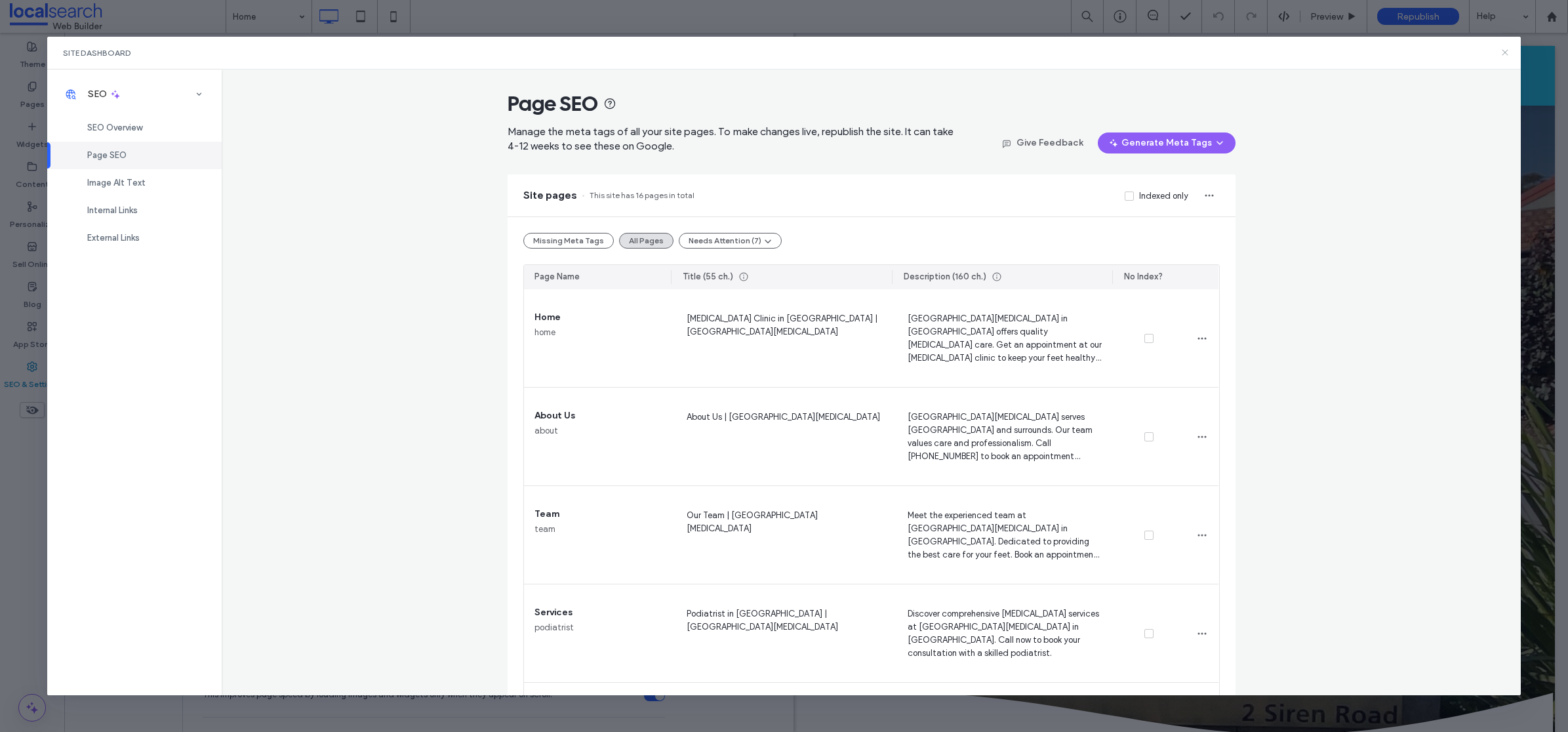
click at [1506, 49] on icon at bounding box center [1505, 52] width 11 height 11
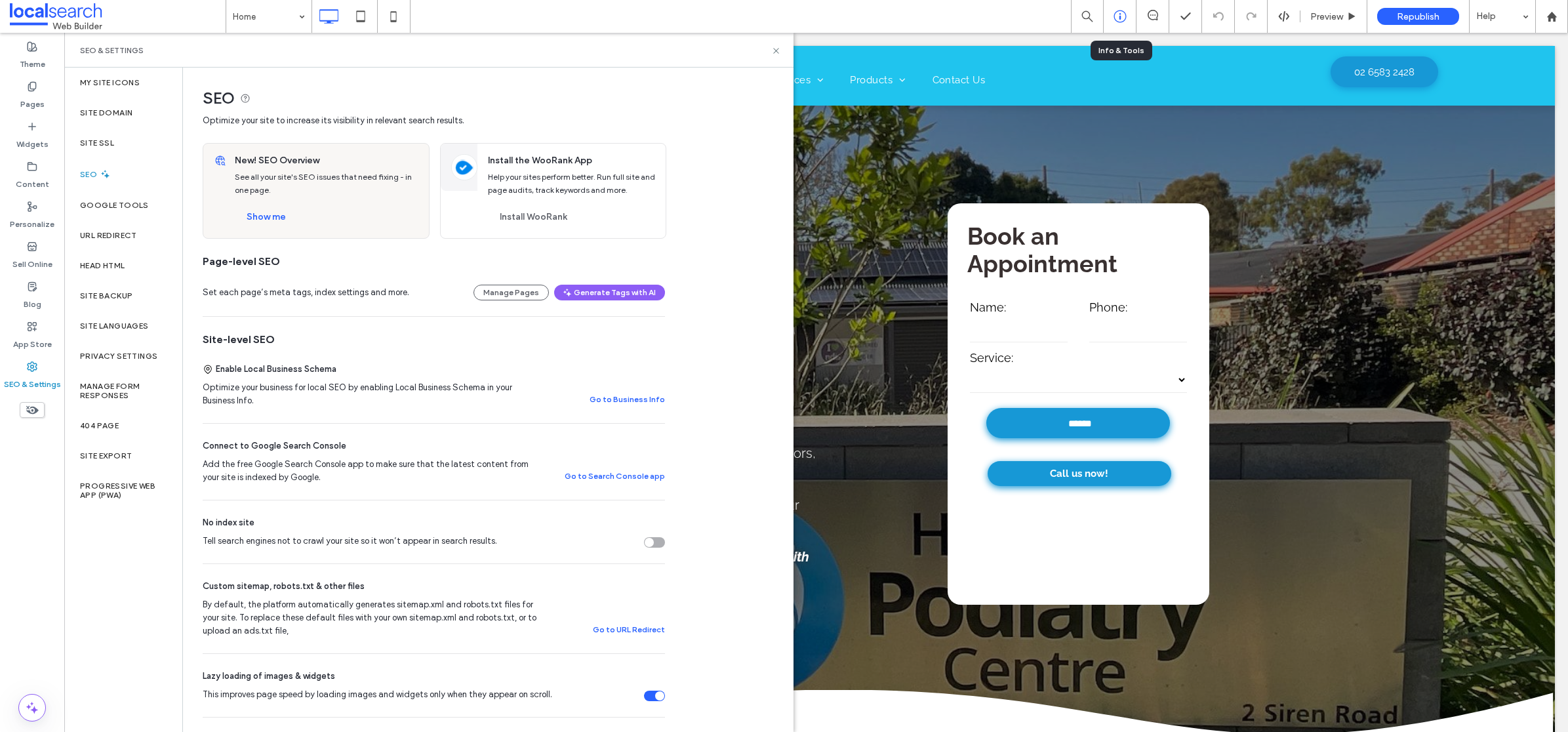
click at [1120, 14] on use at bounding box center [1119, 17] width 12 height 12
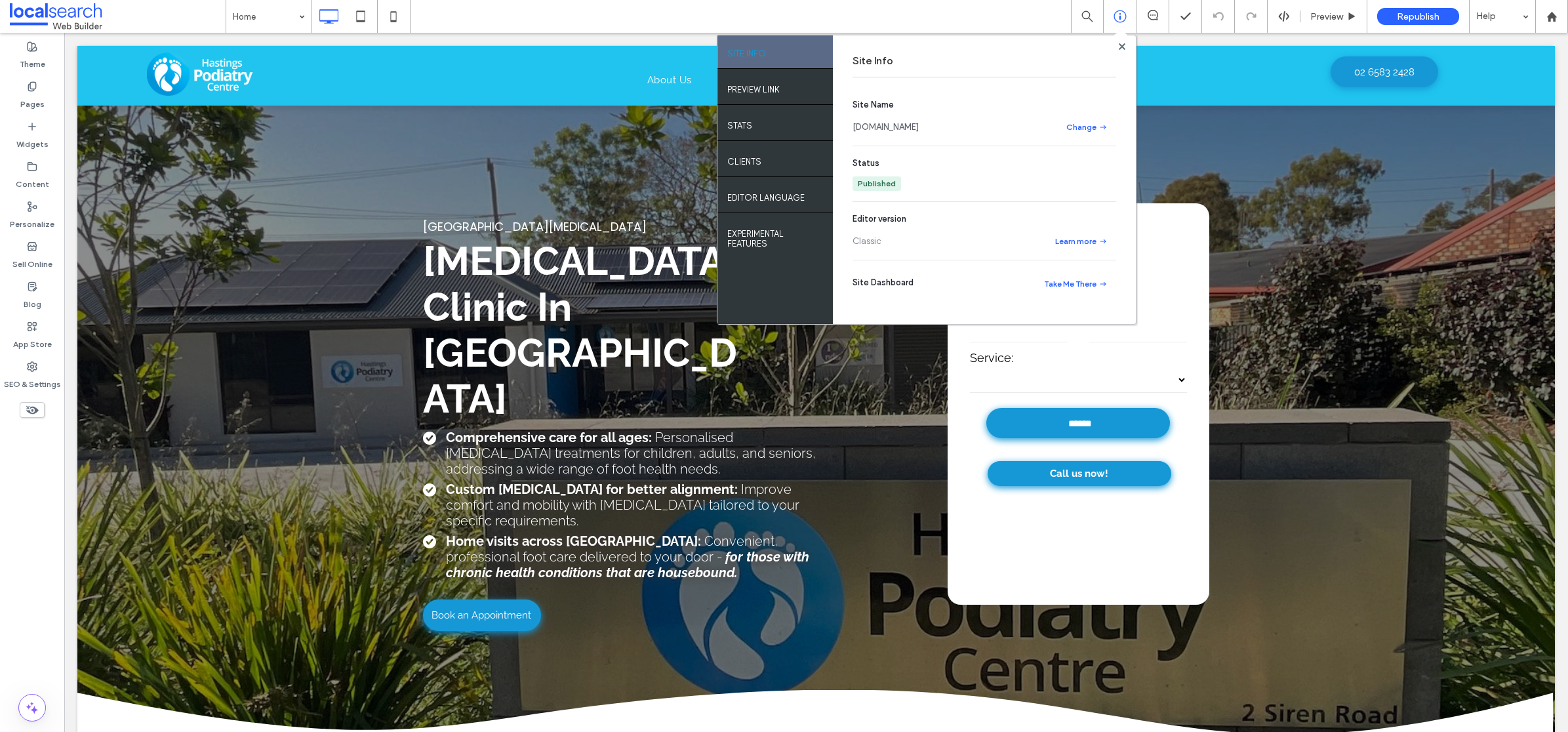
click at [892, 133] on link "www.podmac.com.au" at bounding box center [886, 128] width 66 height 13
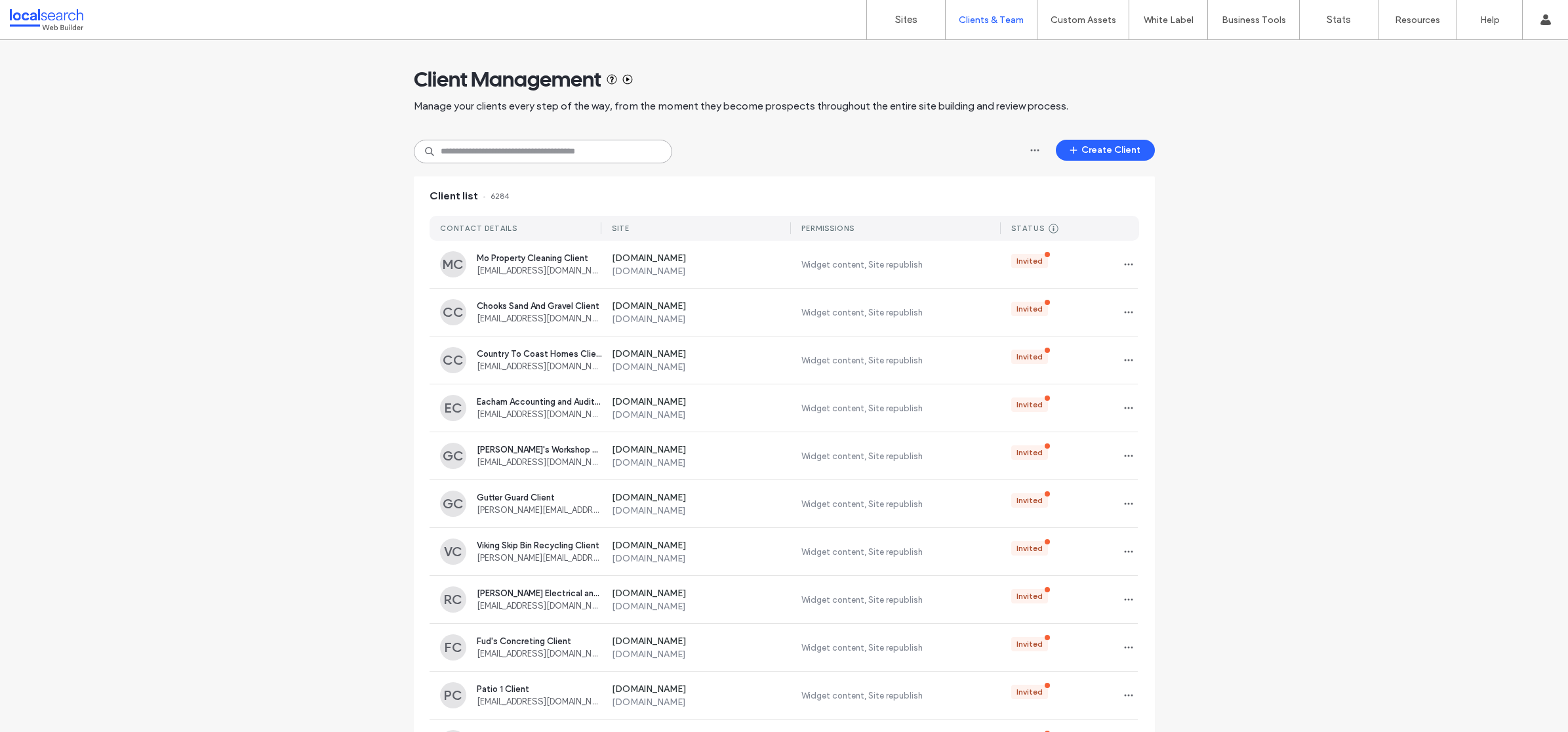
click at [522, 158] on input at bounding box center [543, 151] width 259 height 23
drag, startPoint x: 388, startPoint y: 153, endPoint x: 380, endPoint y: 153, distance: 8.0
click at [380, 153] on div "Client Management Manage your clients every step of the way, from the moment th…" at bounding box center [784, 361] width 1568 height 644
paste input "**********"
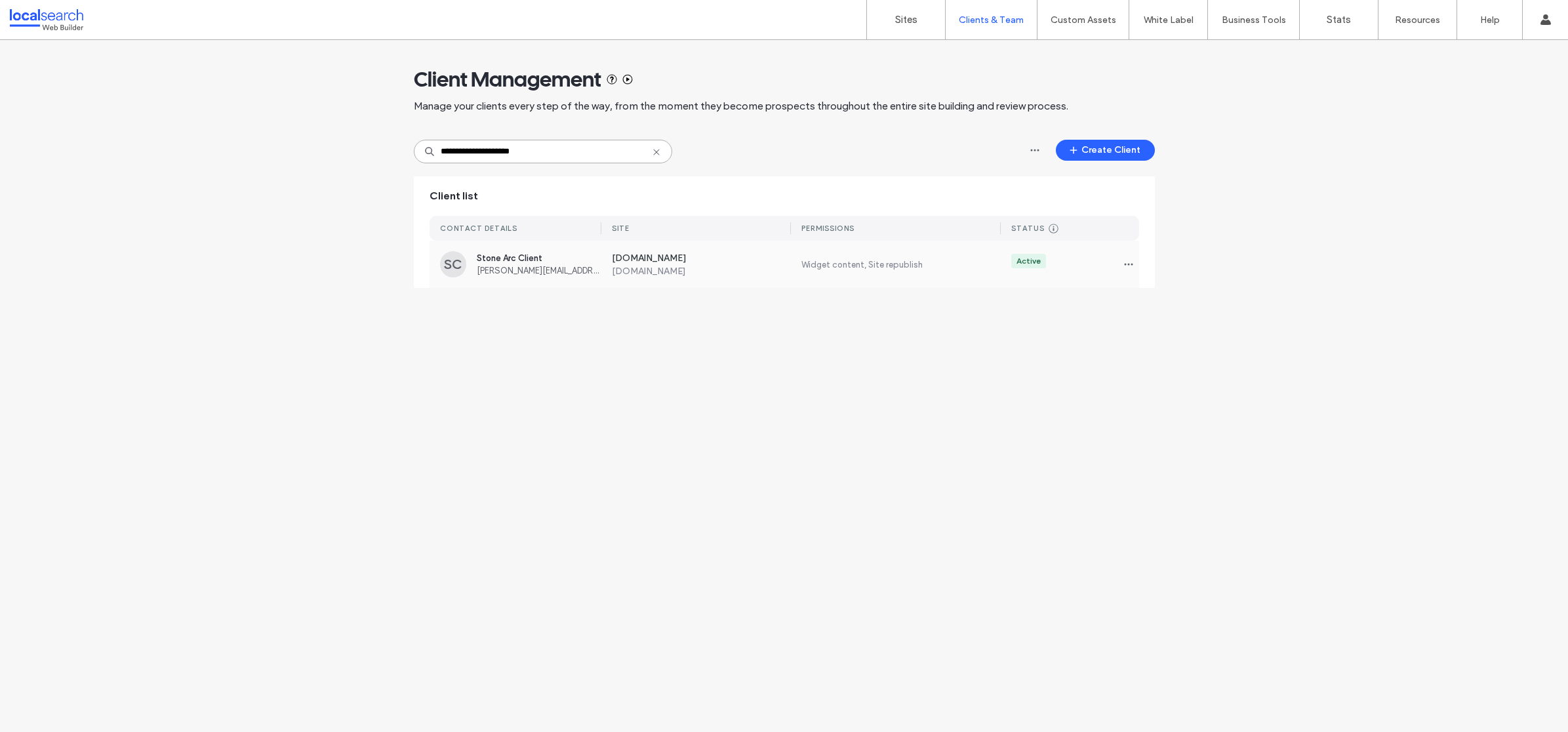
type input "**********"
click at [1091, 271] on div "Active" at bounding box center [1070, 264] width 138 height 21
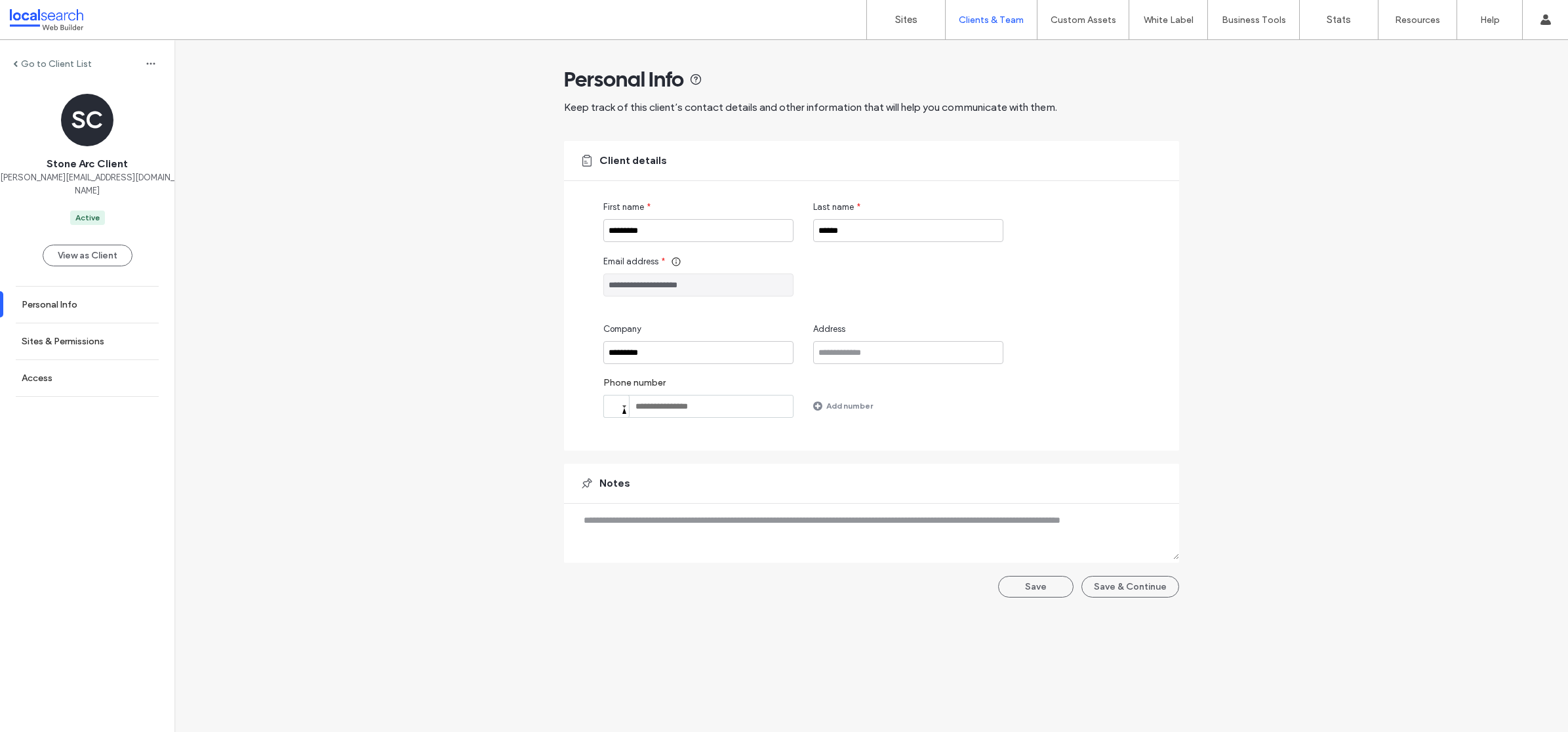
drag, startPoint x: 1411, startPoint y: 336, endPoint x: 867, endPoint y: 368, distance: 544.9
click at [1410, 337] on div "**********" at bounding box center [871, 325] width 1393 height 570
click at [81, 334] on link "Sites & Permissions" at bounding box center [87, 341] width 174 height 36
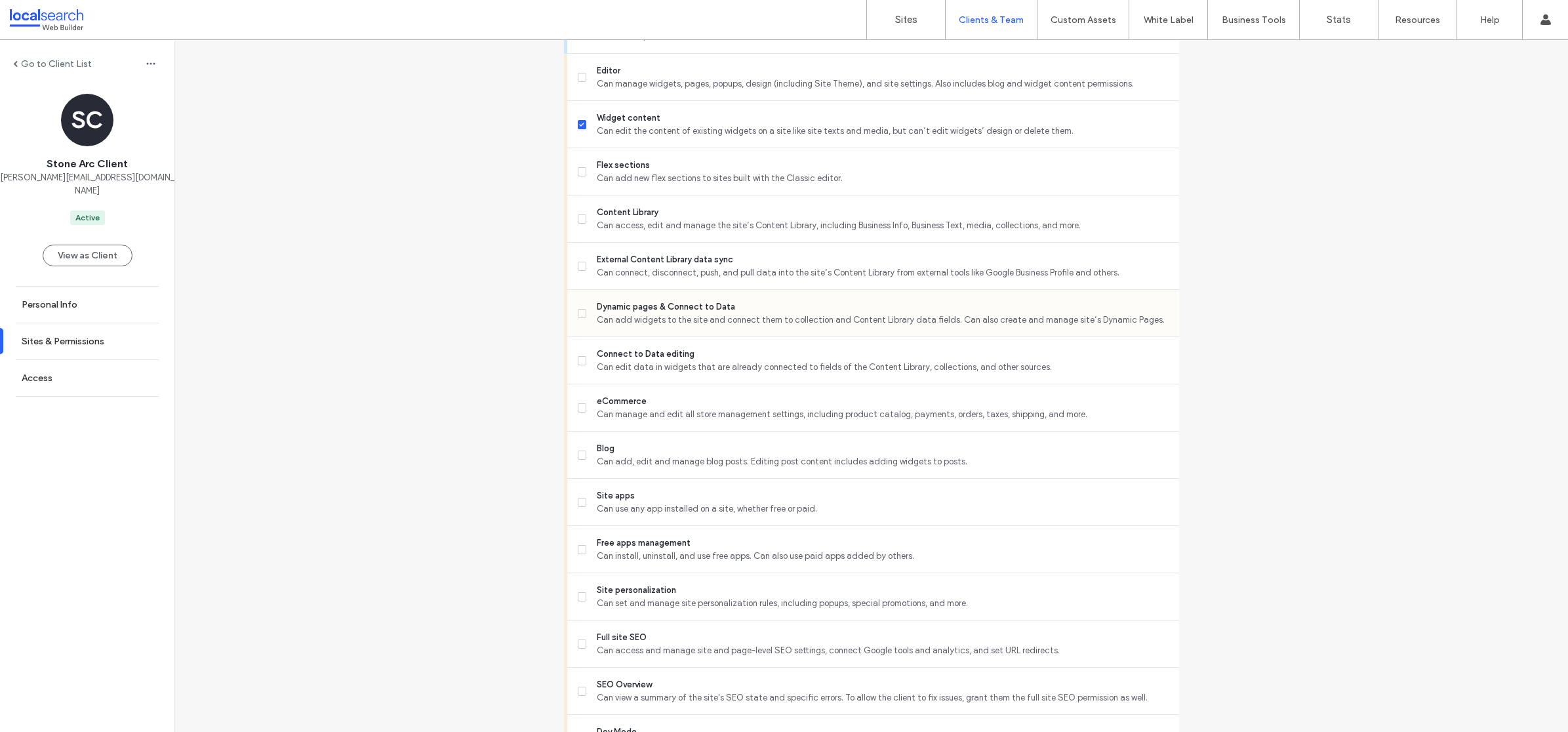
scroll to position [547, 0]
click at [738, 220] on span "Content Library" at bounding box center [882, 215] width 571 height 13
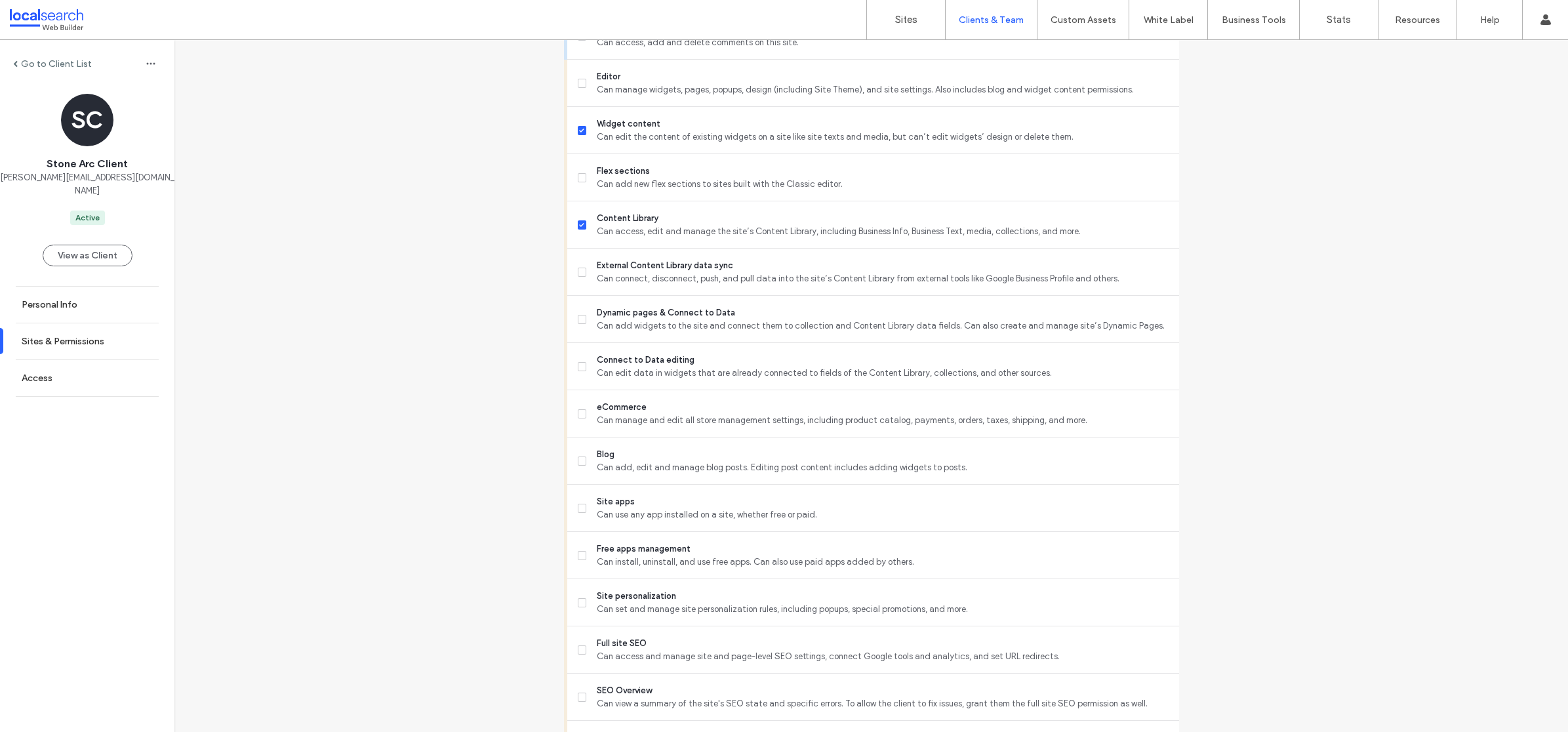
scroll to position [541, 0]
click at [989, 370] on span "Can edit data in widgets that are already connected to fields of the Content Li…" at bounding box center [882, 375] width 571 height 13
click at [1385, 408] on div "Go to Client List SC Stone Arc Client [PERSON_NAME][EMAIL_ADDRESS][DOMAIN_NAME]…" at bounding box center [871, 299] width 1393 height 1602
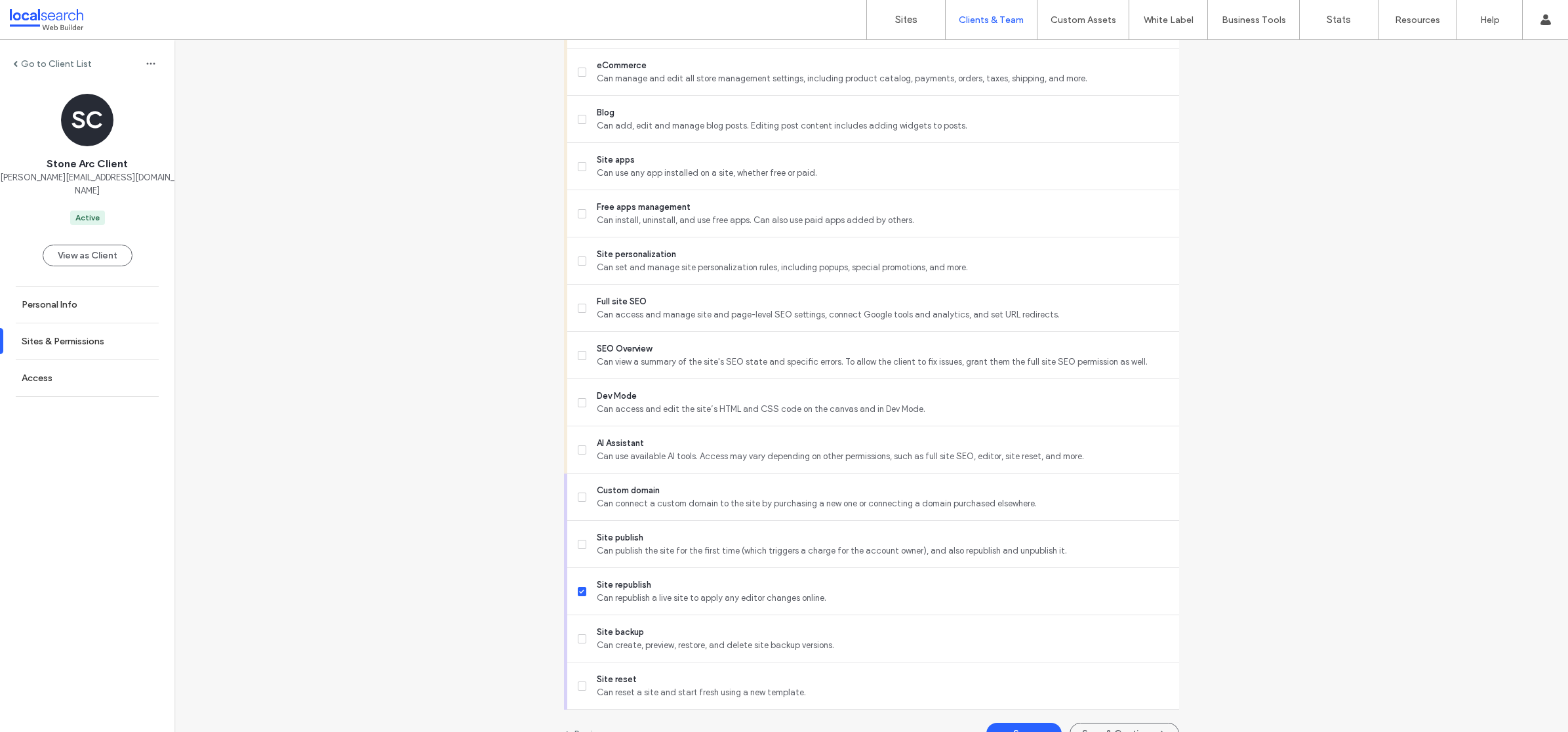
scroll to position [910, 0]
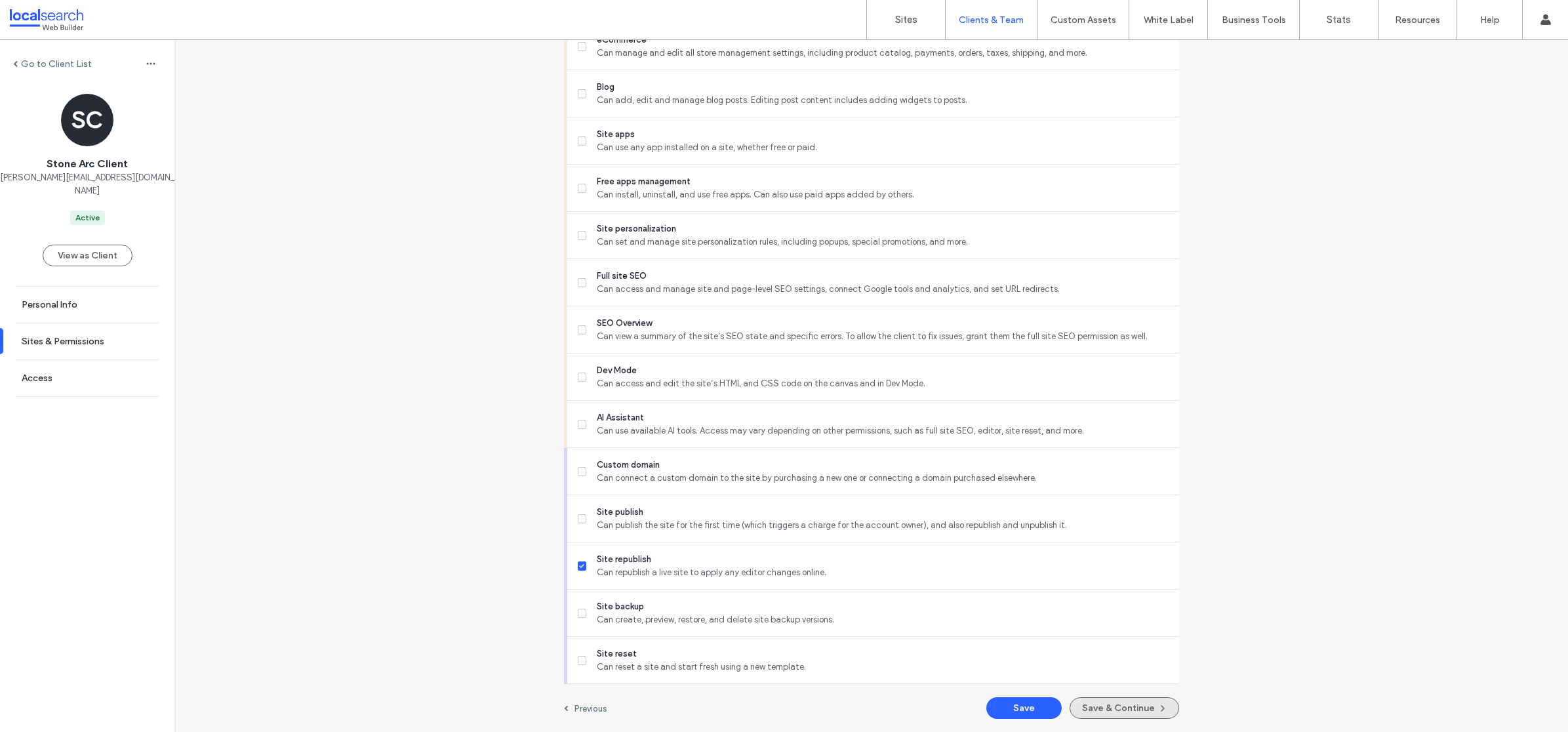
click at [1132, 706] on button "Save & Continue" at bounding box center [1124, 708] width 109 height 22
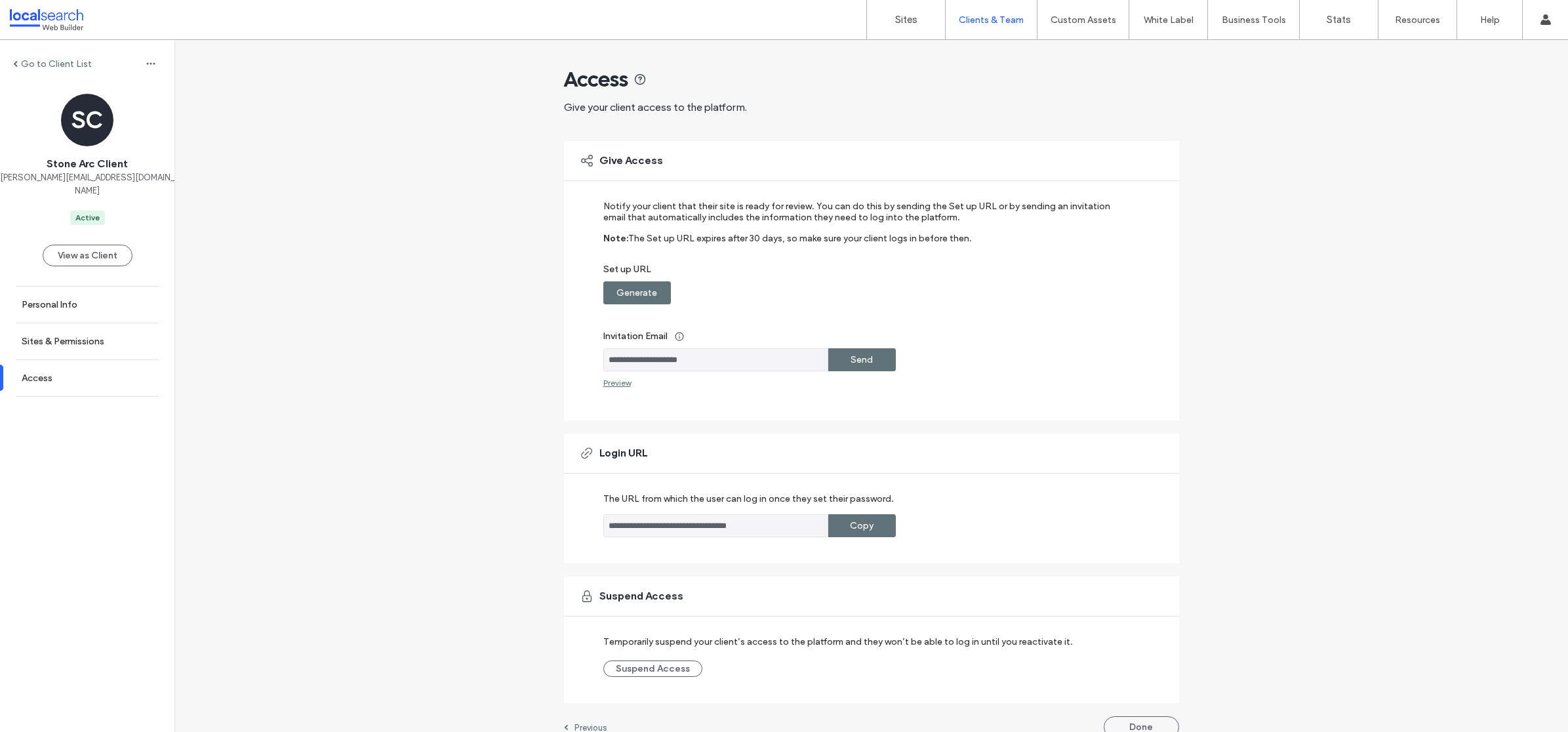
click at [482, 460] on div "**********" at bounding box center [871, 395] width 1393 height 710
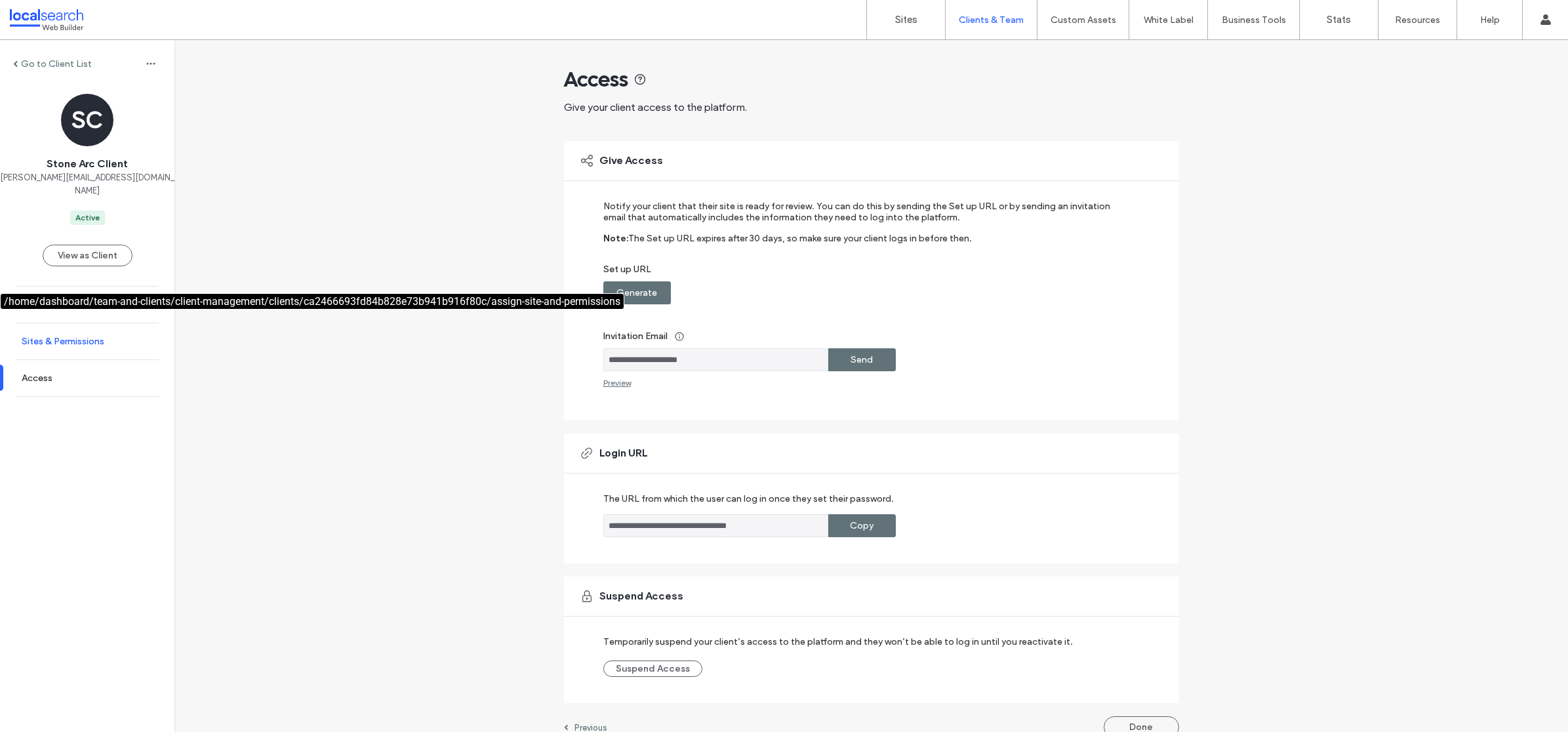
click at [104, 336] on label "Sites & Permissions" at bounding box center [63, 341] width 83 height 11
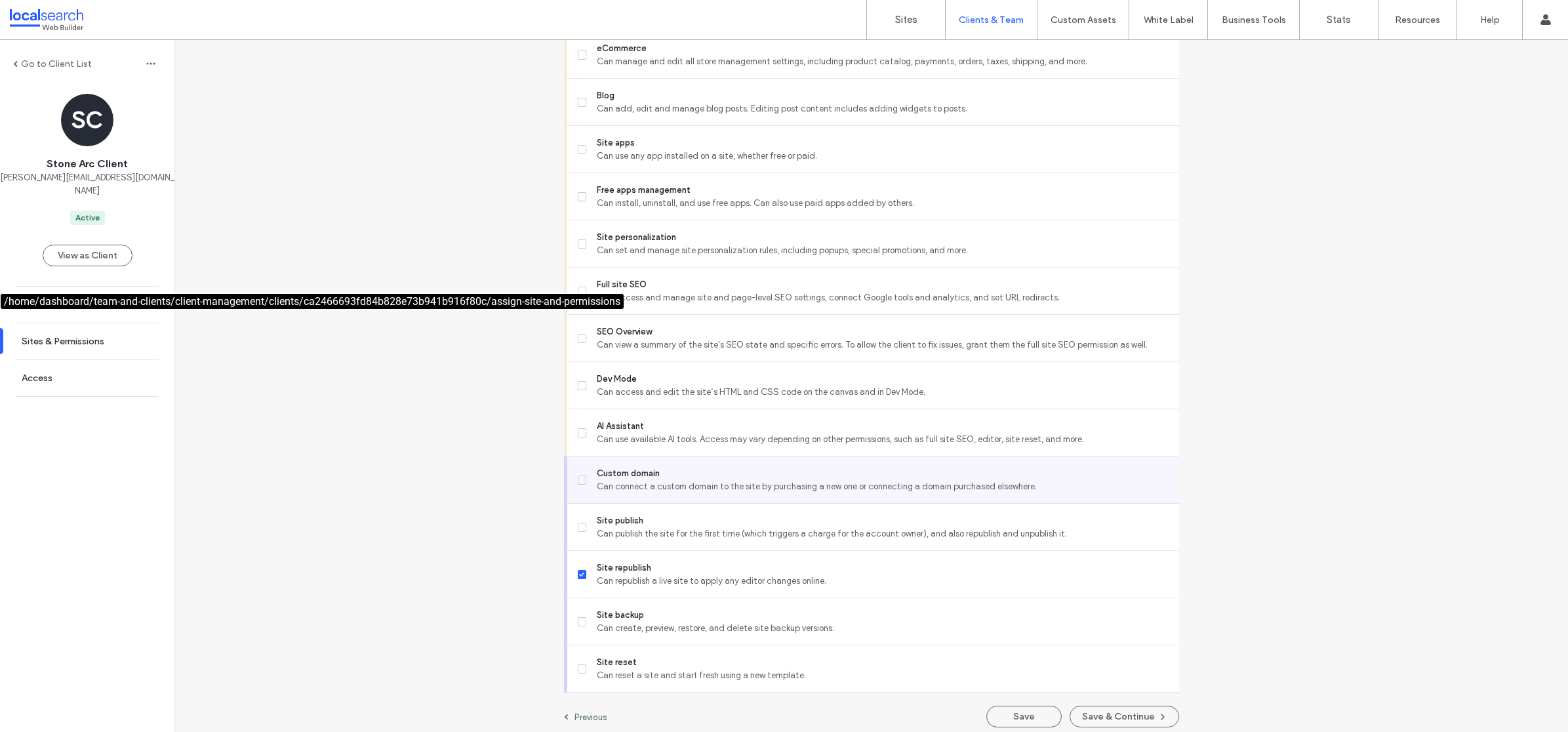
scroll to position [910, 0]
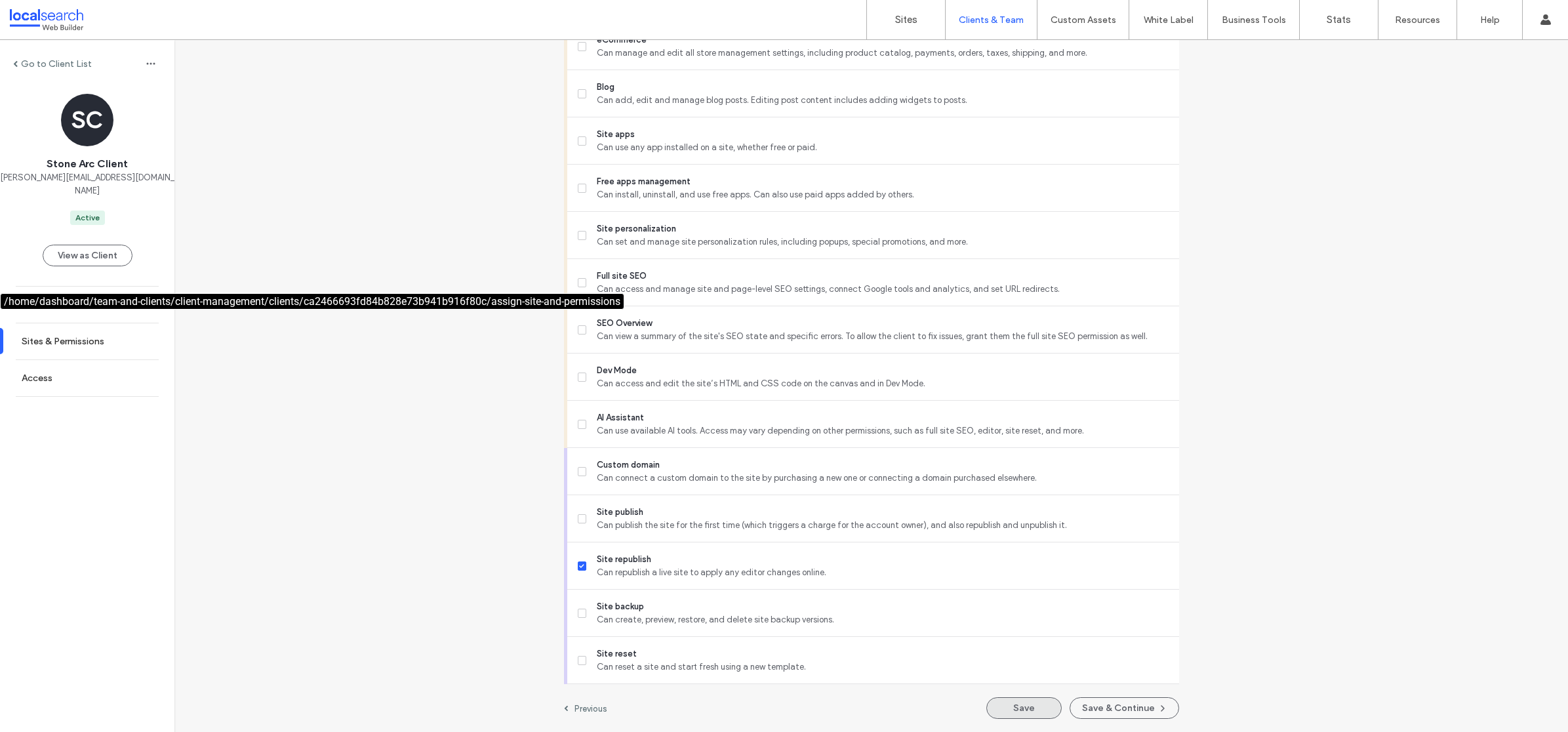
click at [1032, 714] on button "Save" at bounding box center [1023, 708] width 75 height 22
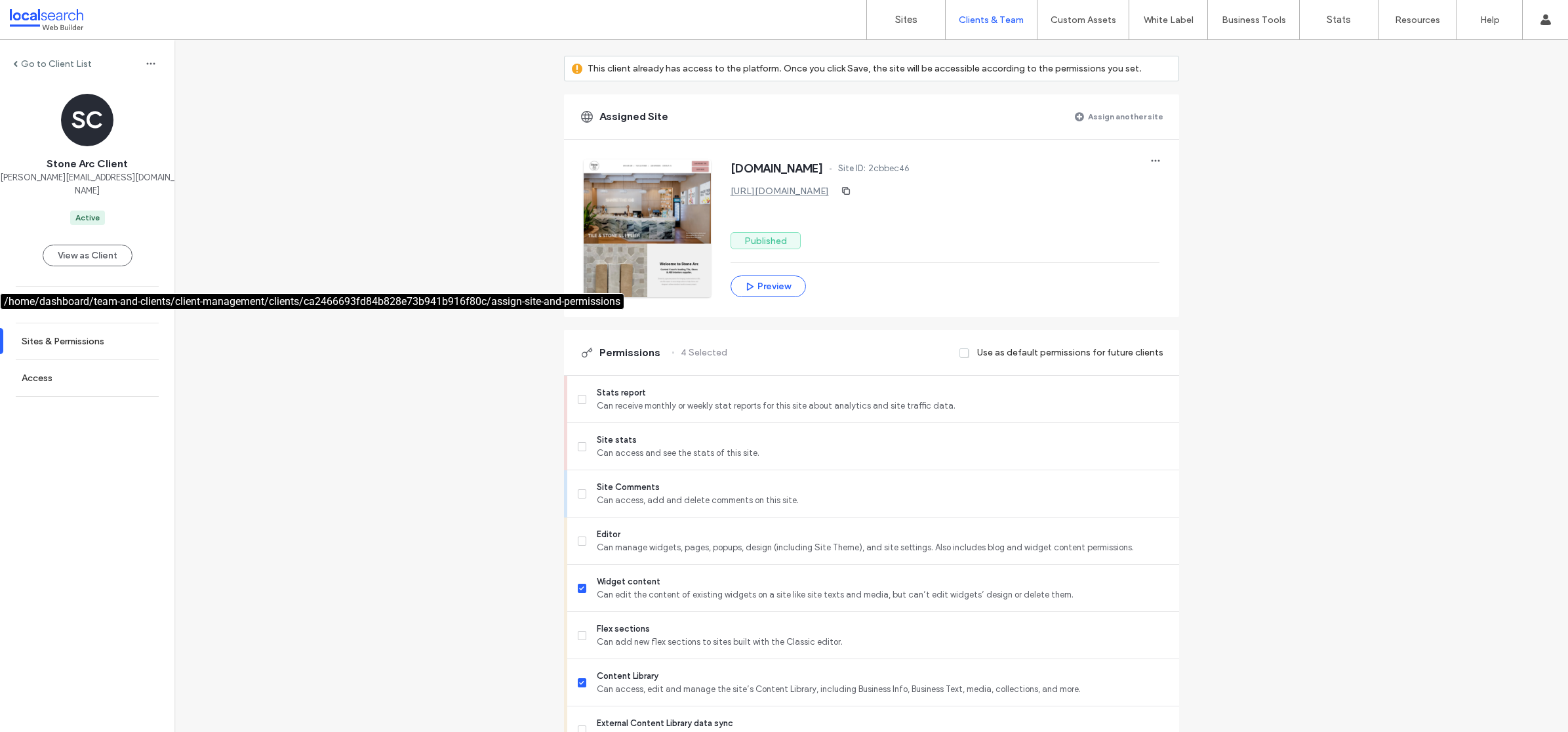
scroll to position [0, 0]
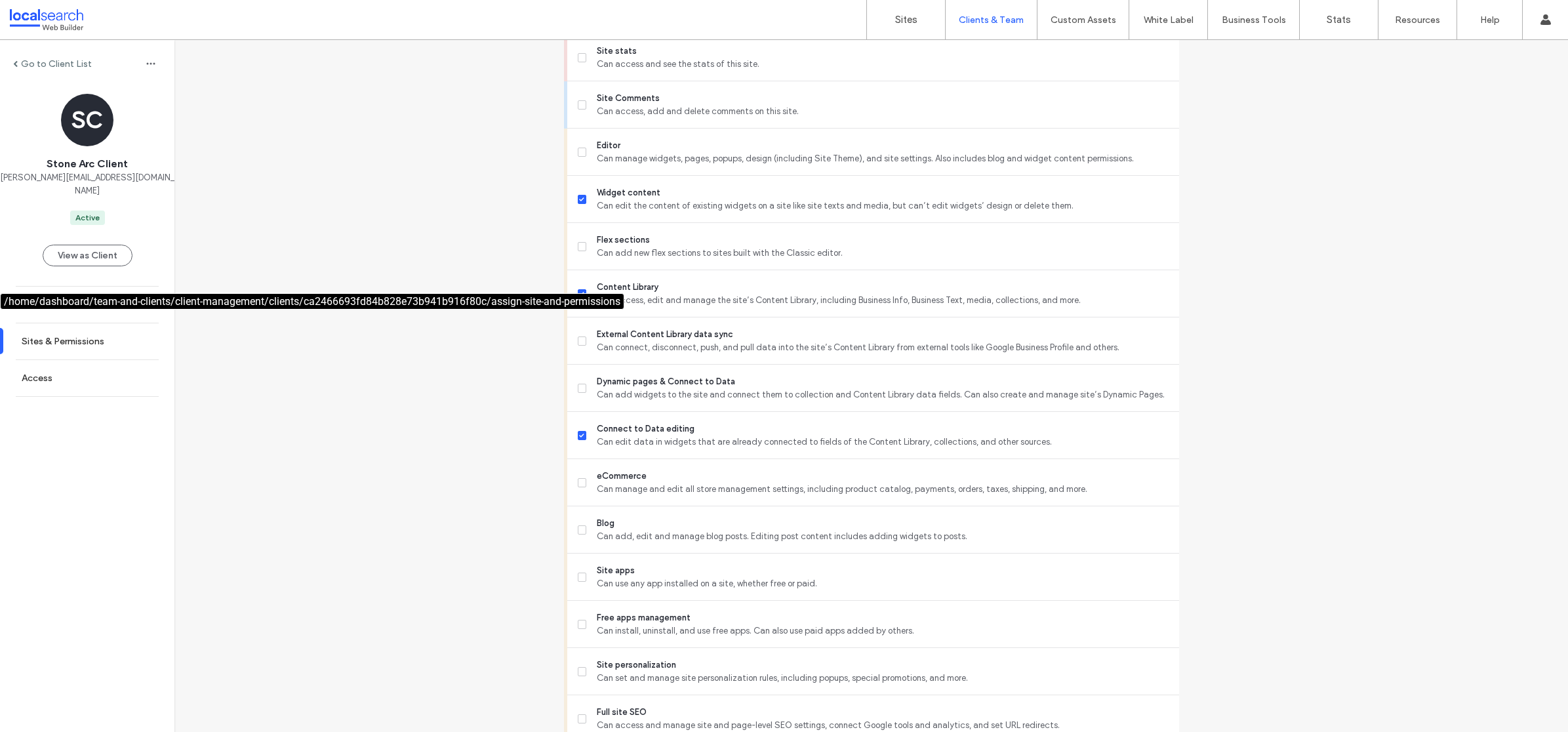
scroll to position [910, 0]
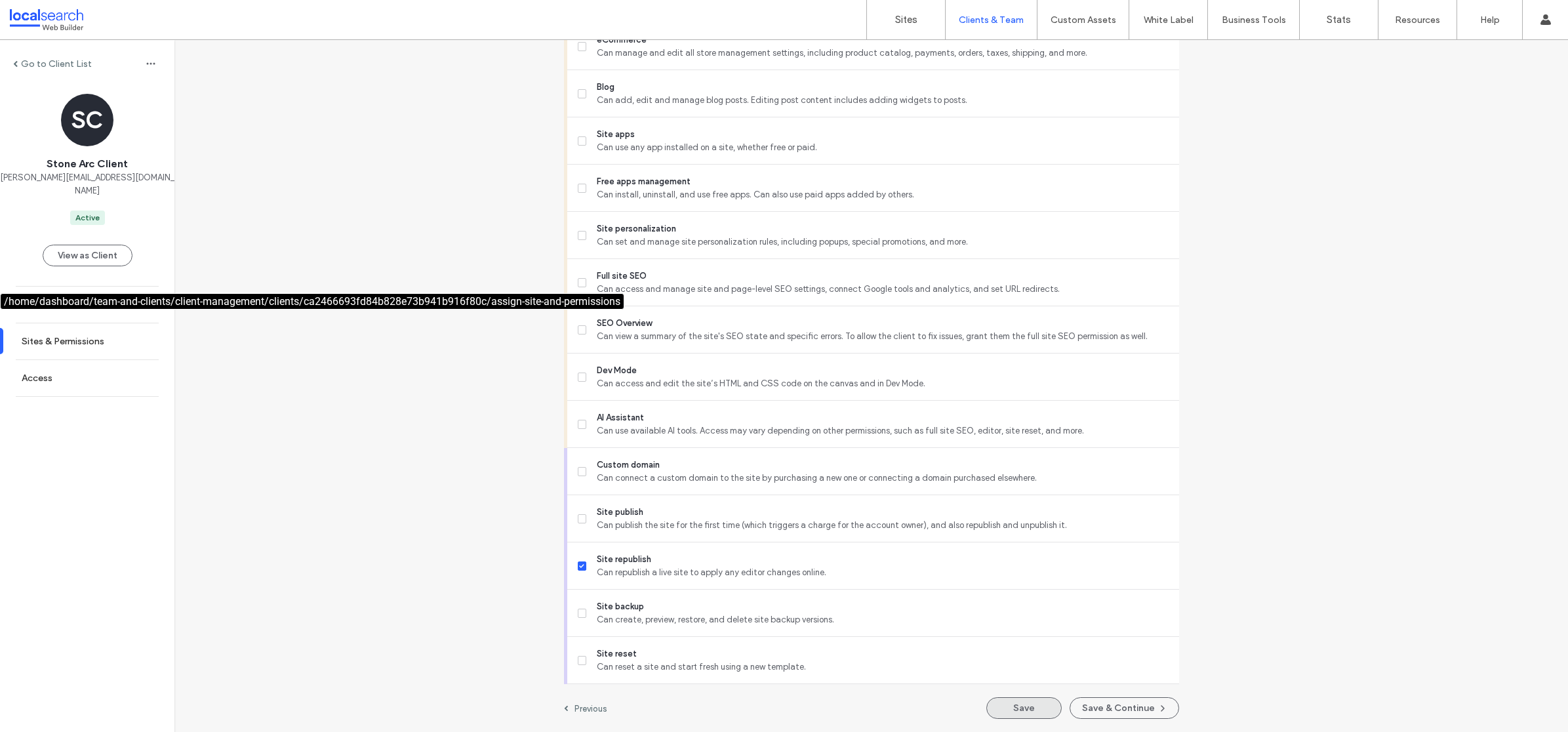
click at [1029, 704] on button "Save" at bounding box center [1023, 708] width 75 height 22
